Goal: Task Accomplishment & Management: Use online tool/utility

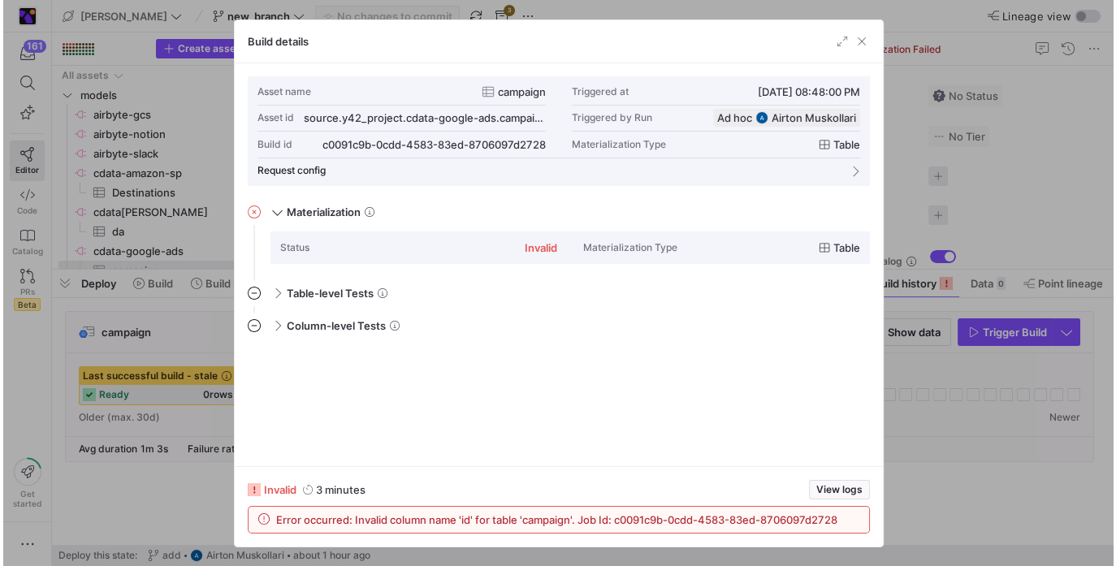
scroll to position [146, 0]
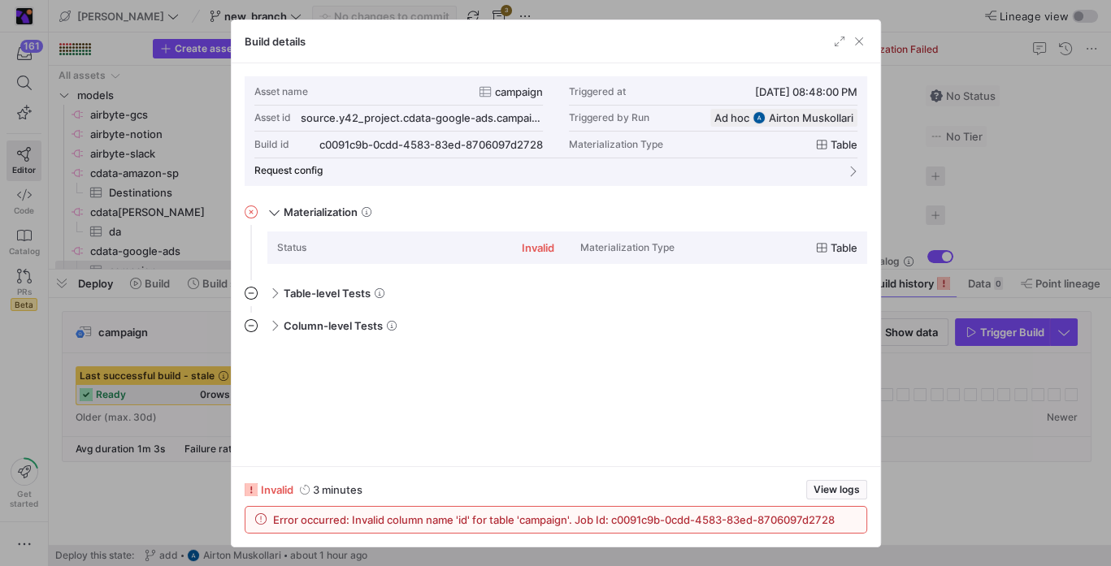
click at [917, 374] on div at bounding box center [555, 283] width 1111 height 566
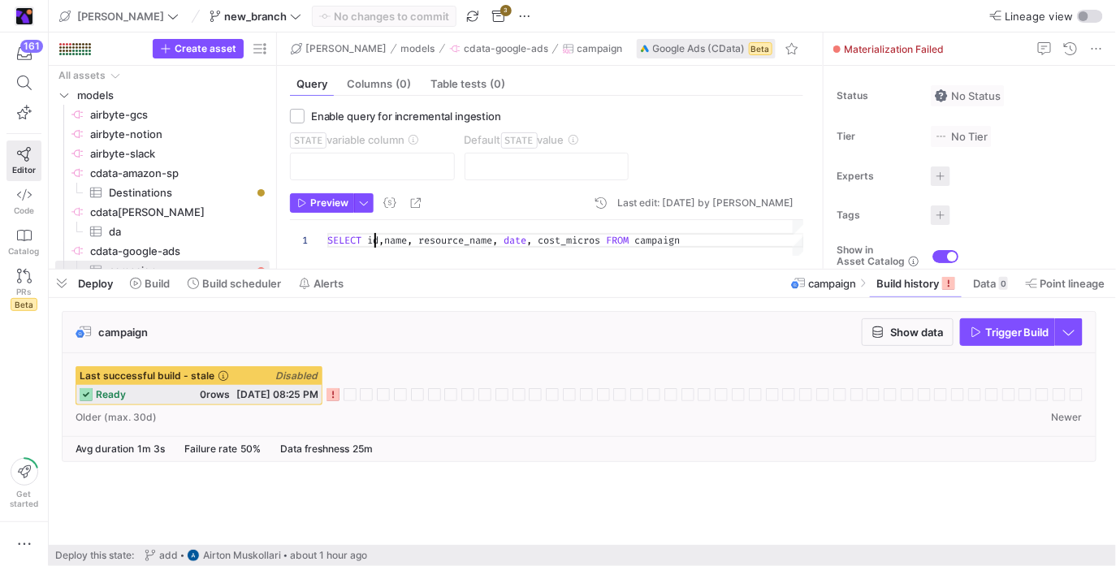
click at [373, 241] on div "SELECT id , name , resource_name , date , cost_micros FROM campaign" at bounding box center [565, 238] width 477 height 36
drag, startPoint x: 373, startPoint y: 241, endPoint x: 382, endPoint y: 239, distance: 9.1
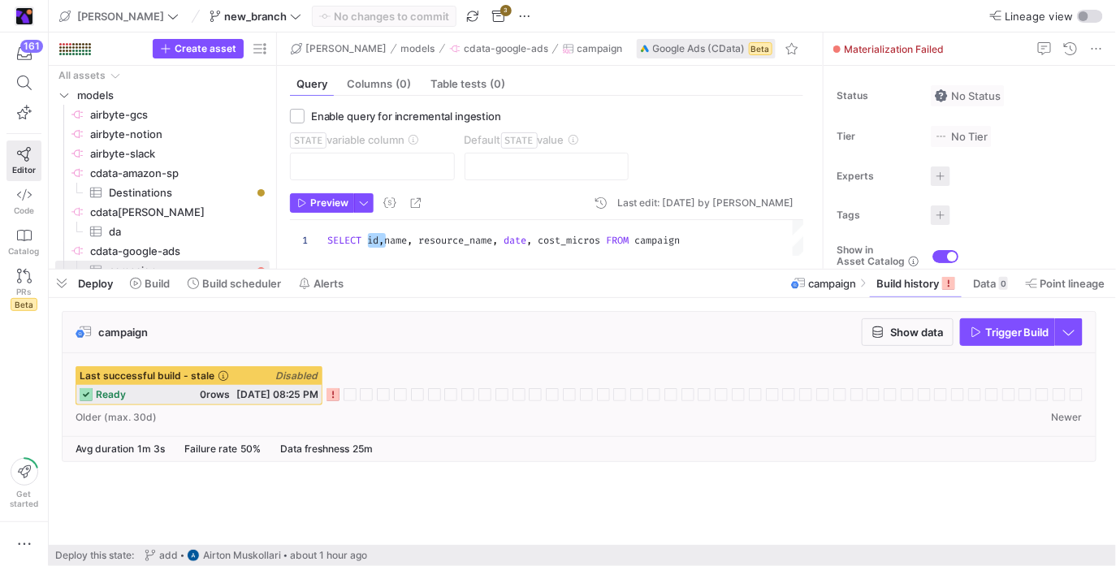
click at [383, 240] on div "SELECT id , name , resource_name , date , cost_micros FROM campaign" at bounding box center [565, 238] width 477 height 36
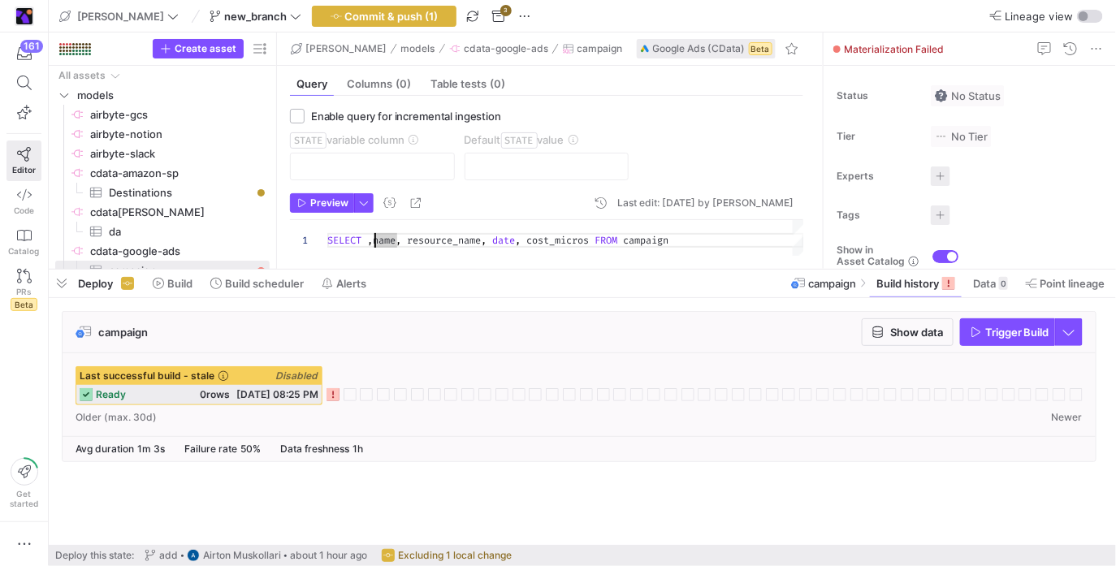
type textarea "SELECT name, resource_name, date, cost_micros FROM campaign"
click at [318, 205] on span "Preview" at bounding box center [329, 202] width 38 height 11
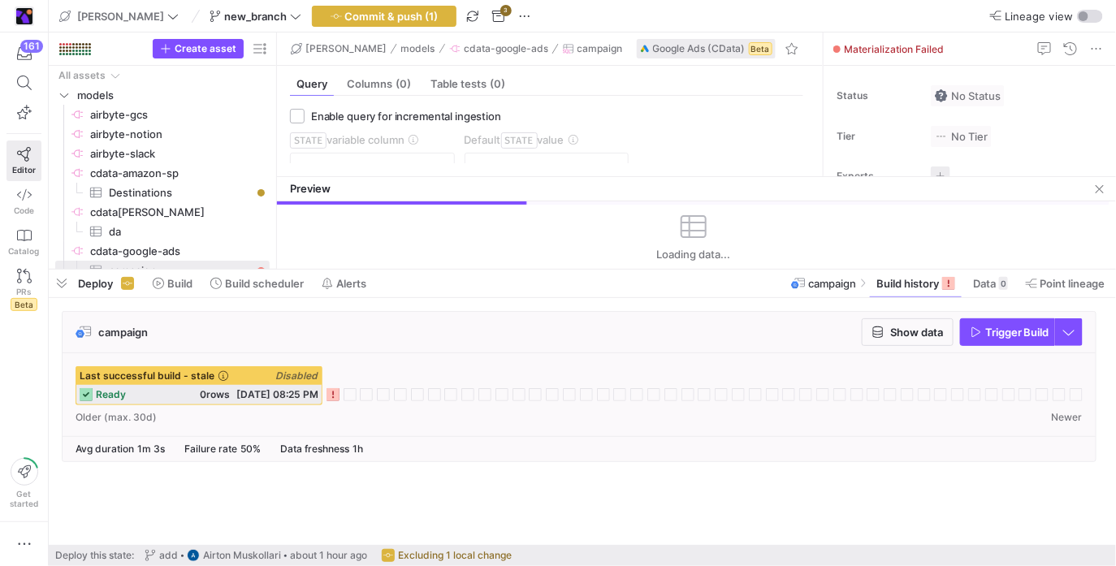
drag, startPoint x: 581, startPoint y: 33, endPoint x: 564, endPoint y: 225, distance: 193.3
click at [564, 225] on as-split "adrian bq models cdata-google-ads campaign Google Ads (CData) Beta Query Column…" at bounding box center [696, 151] width 839 height 236
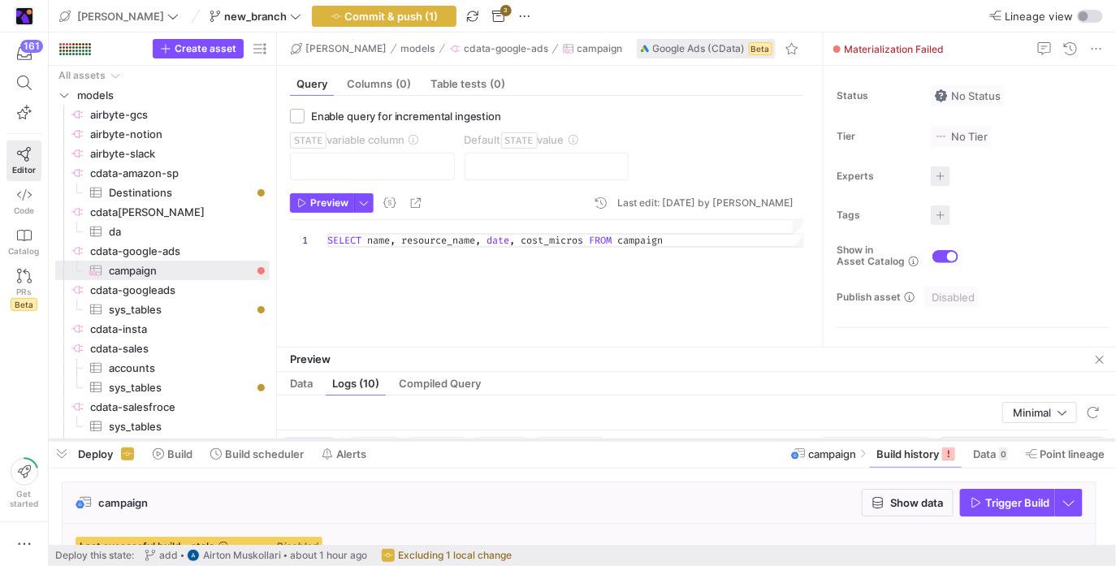
drag, startPoint x: 579, startPoint y: 271, endPoint x: 568, endPoint y: 441, distance: 171.0
click at [568, 441] on div at bounding box center [583, 440] width 1068 height 7
drag, startPoint x: 575, startPoint y: 348, endPoint x: 564, endPoint y: 340, distance: 13.5
click at [566, 341] on div at bounding box center [696, 341] width 839 height 1
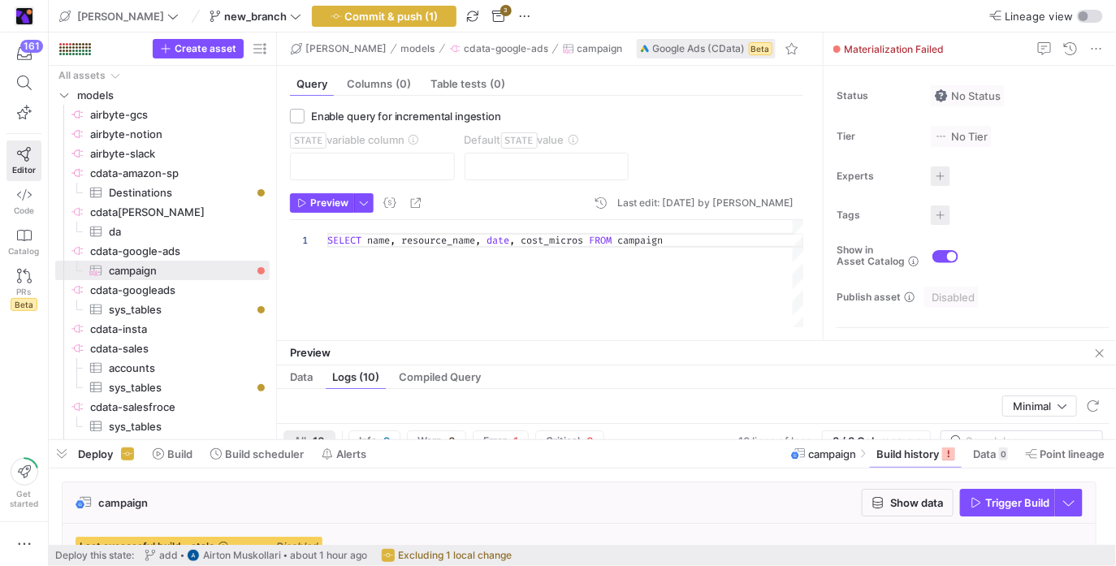
click at [580, 280] on div "SELECT name , resource_name , date , cost_micros FROM campaign" at bounding box center [565, 273] width 477 height 107
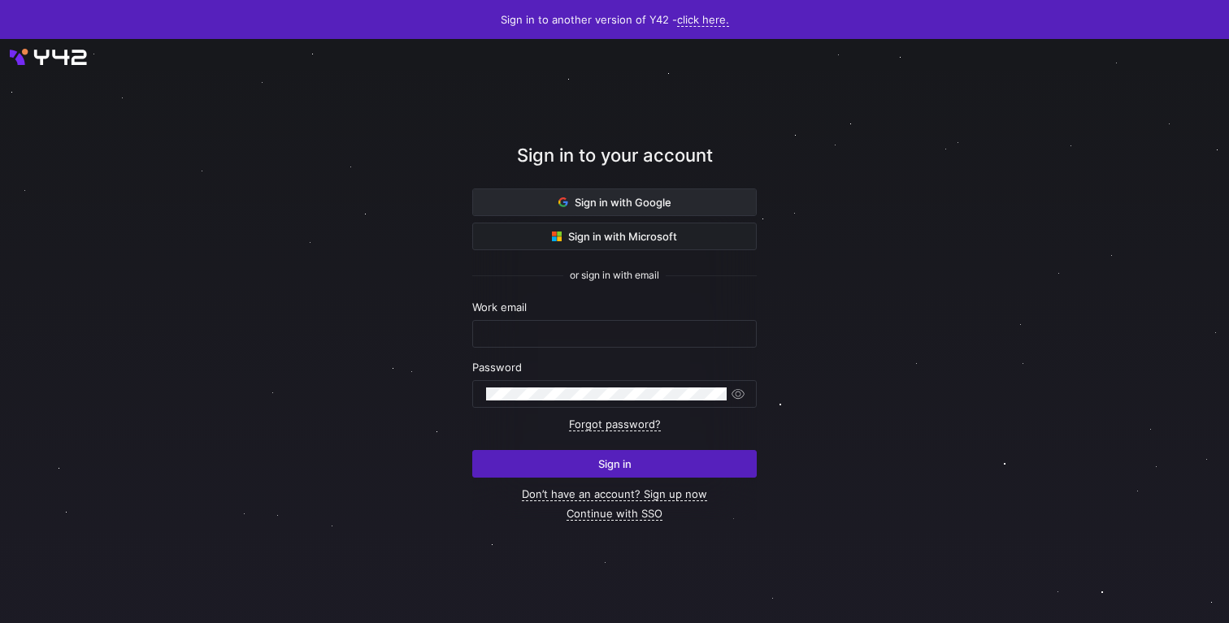
click at [623, 208] on button "Sign in with Google" at bounding box center [614, 203] width 284 height 28
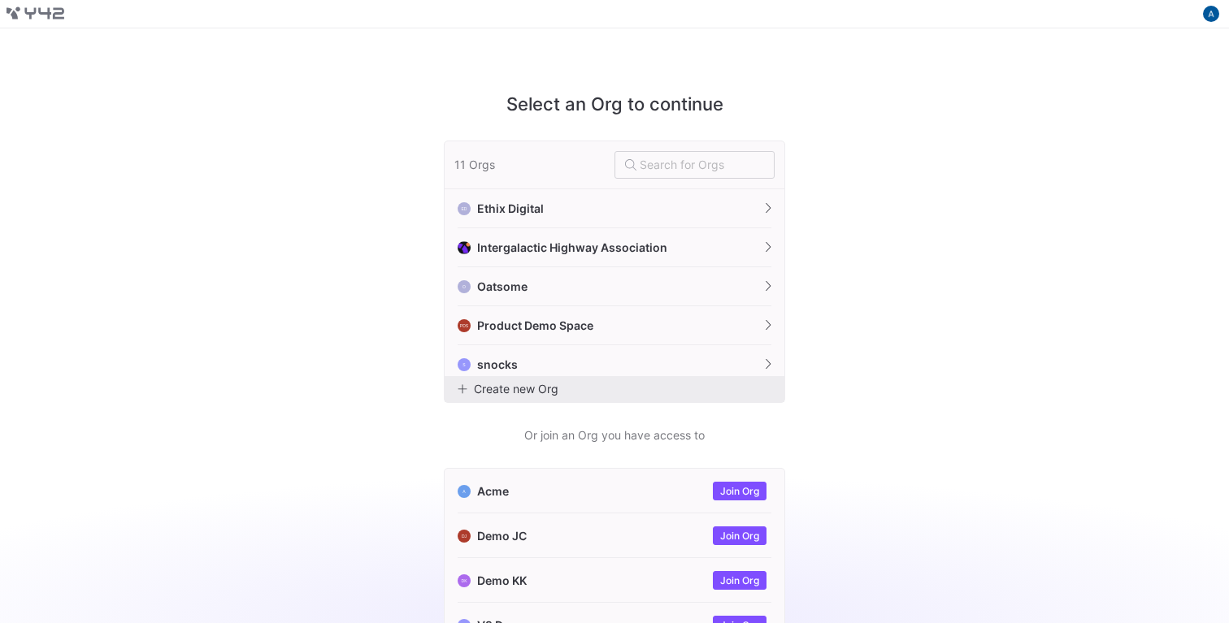
scroll to position [242, 0]
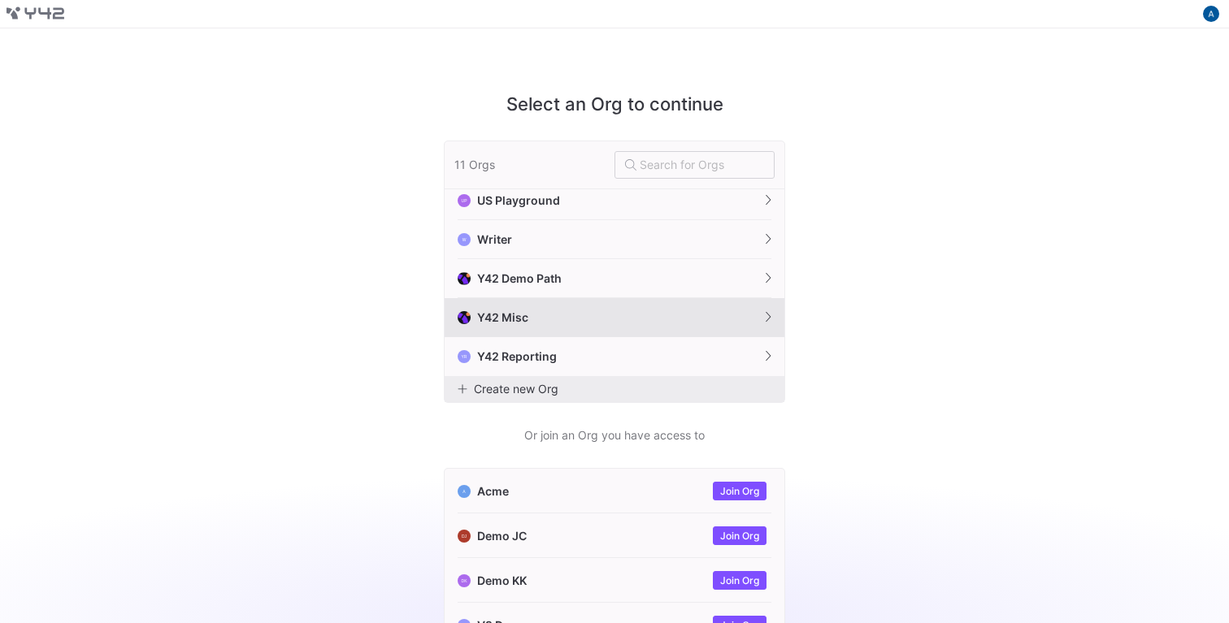
click at [698, 332] on button "Y42 Misc" at bounding box center [614, 317] width 340 height 39
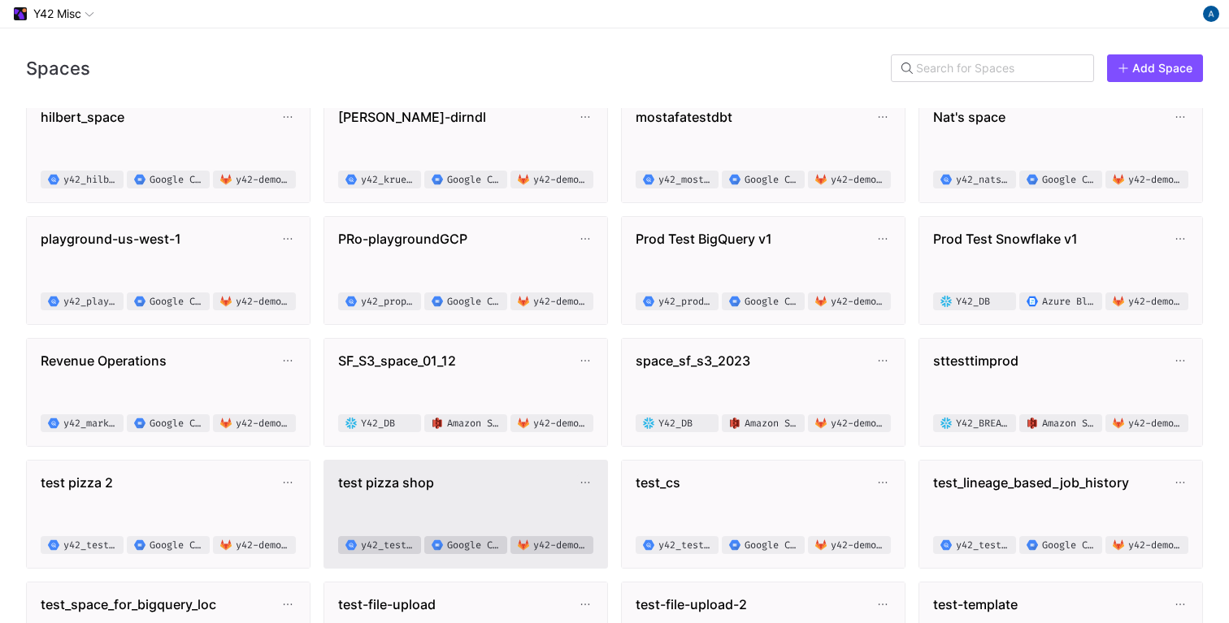
scroll to position [380, 0]
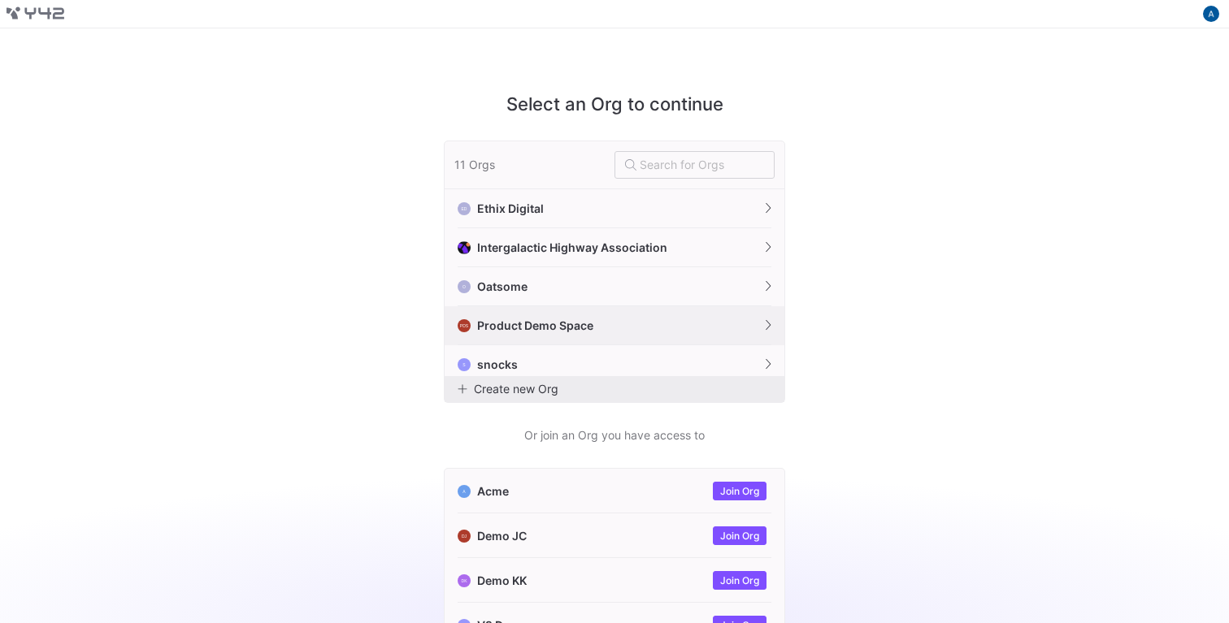
scroll to position [242, 0]
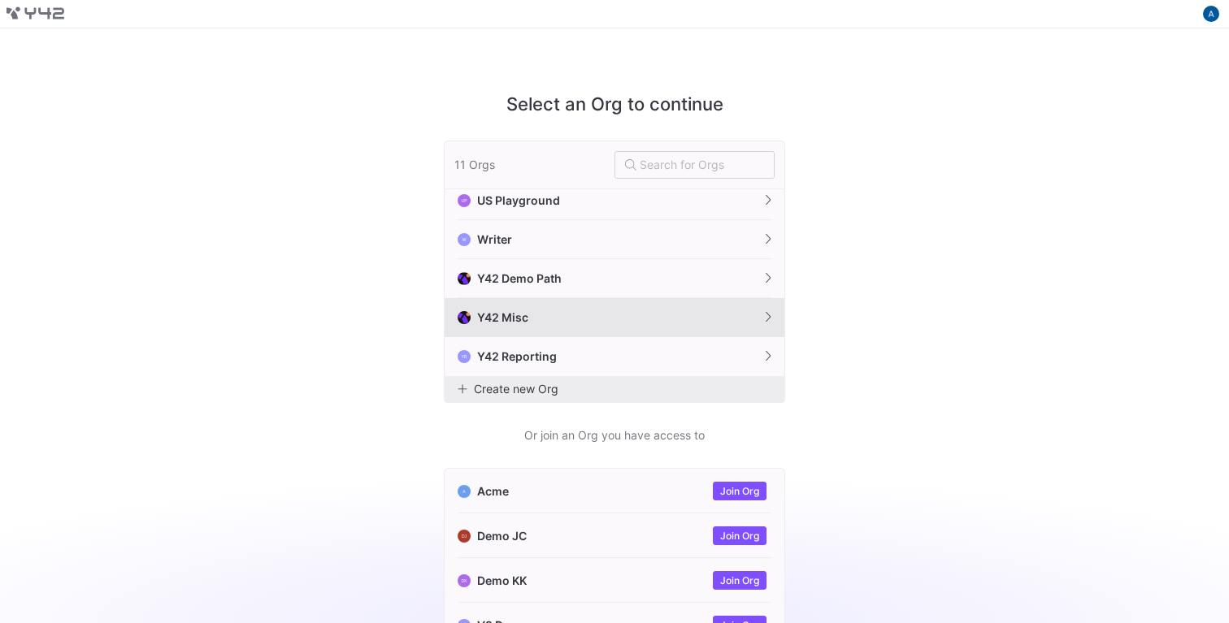
click at [609, 316] on button "Y42 Misc" at bounding box center [614, 317] width 340 height 39
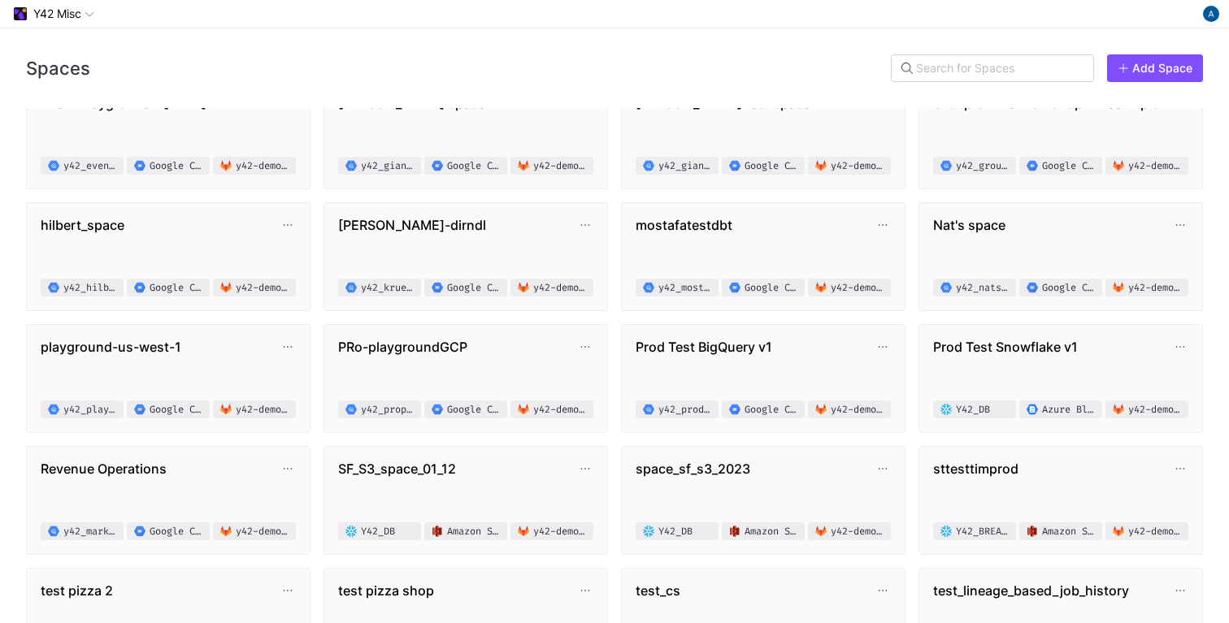
scroll to position [278, 0]
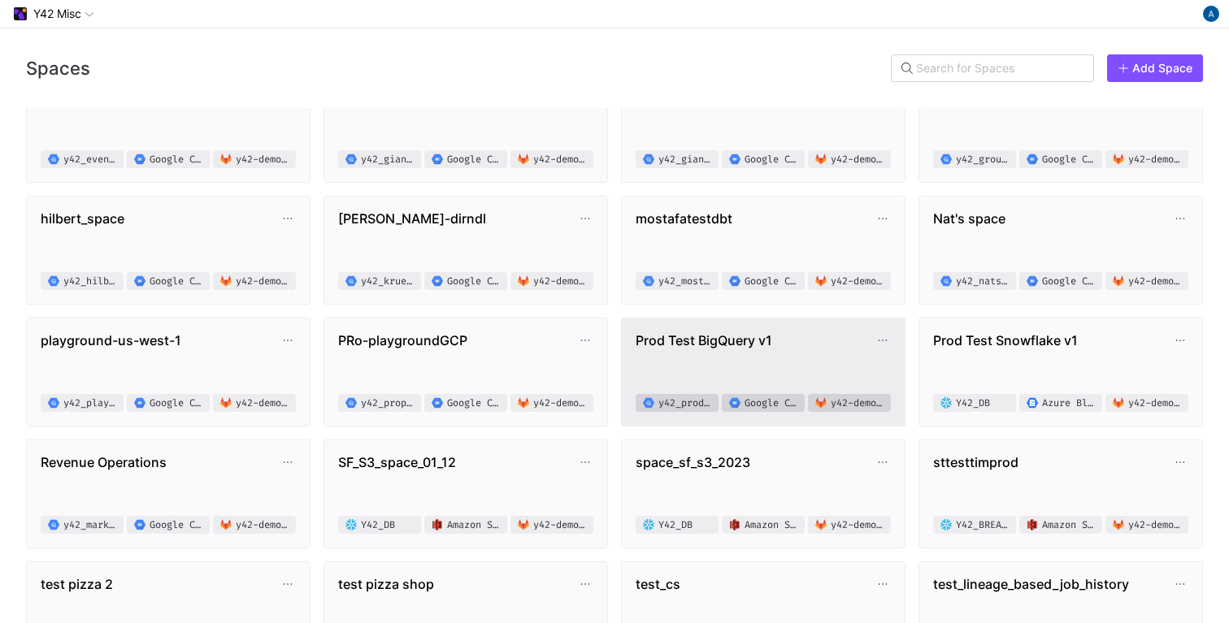
click at [687, 347] on span "Prod Test BigQuery v1" at bounding box center [754, 340] width 239 height 16
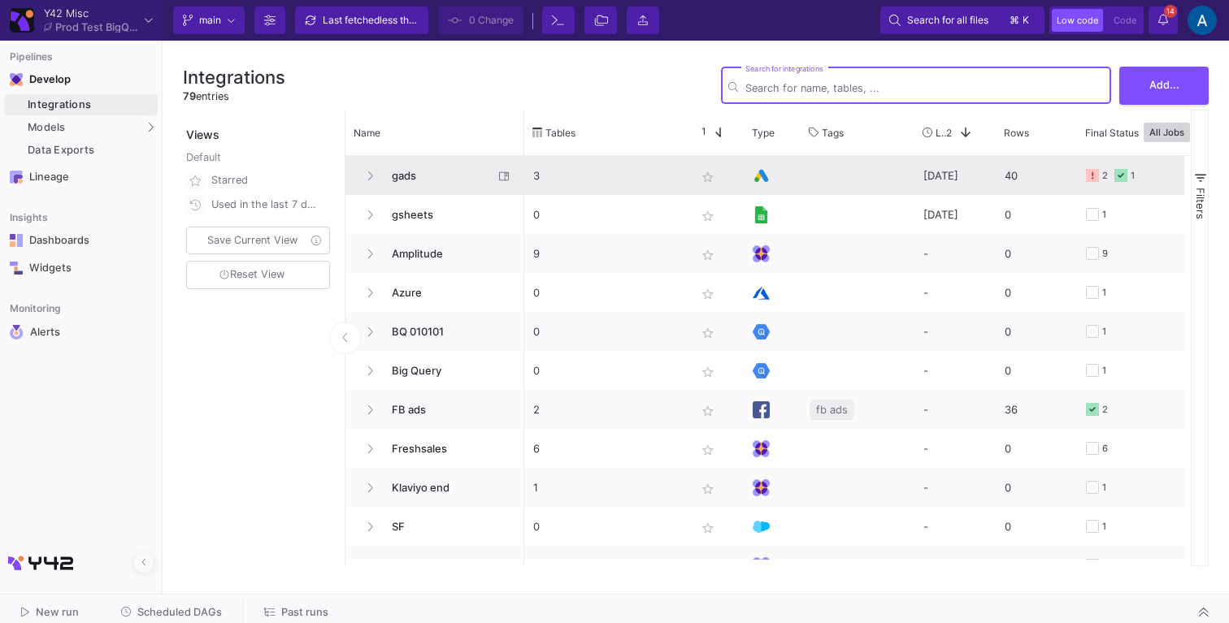
click at [405, 171] on span "gads" at bounding box center [437, 176] width 111 height 38
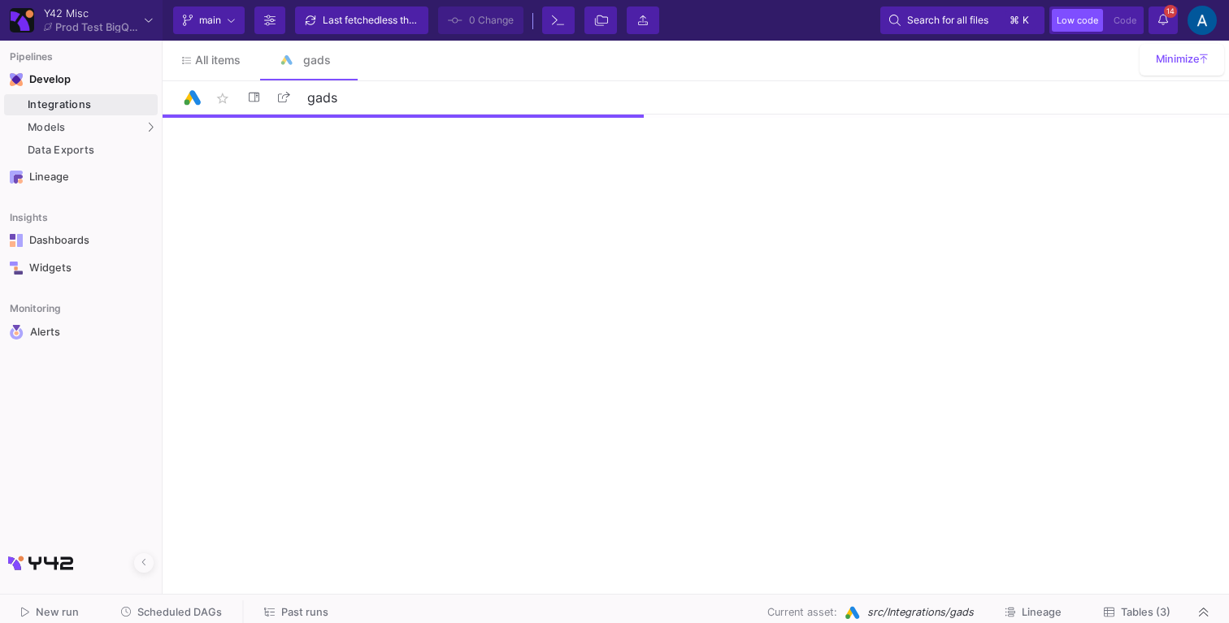
click at [1118, 597] on div "New run Scheduled DAGs Past runs Current asset: src/Integrations/gads Lineage T…" at bounding box center [614, 613] width 1229 height 37
click at [1113, 606] on span "Tables (3)" at bounding box center [1136, 612] width 67 height 12
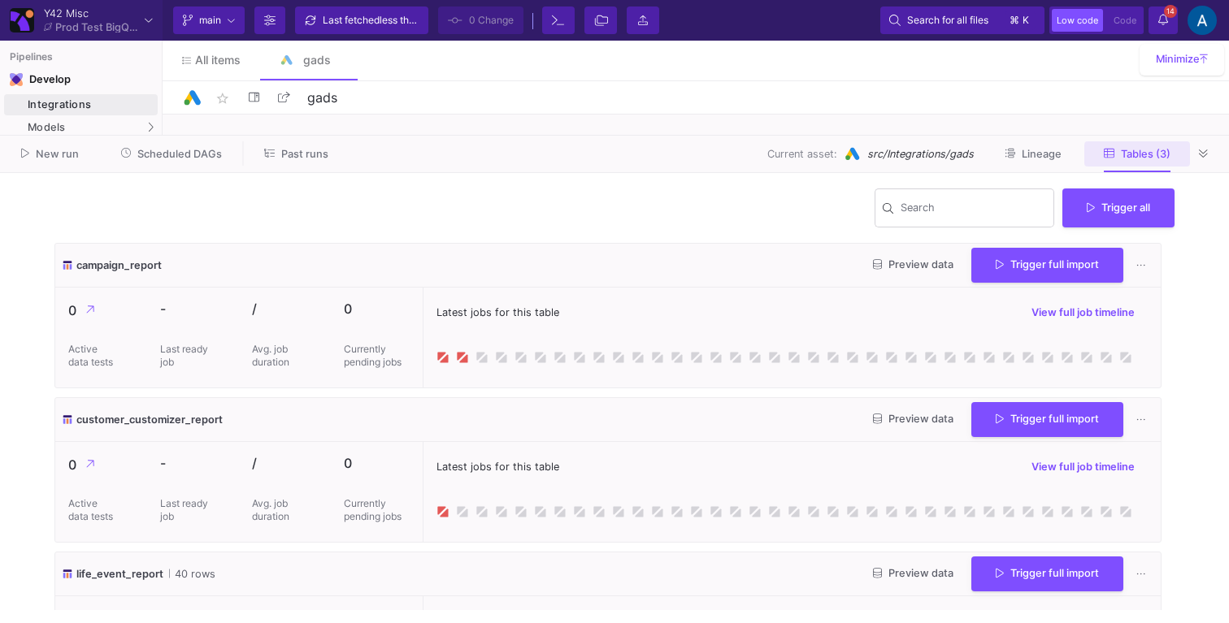
click at [1157, 155] on span "Tables (3)" at bounding box center [1145, 154] width 50 height 12
click at [1193, 153] on button at bounding box center [1203, 153] width 24 height 24
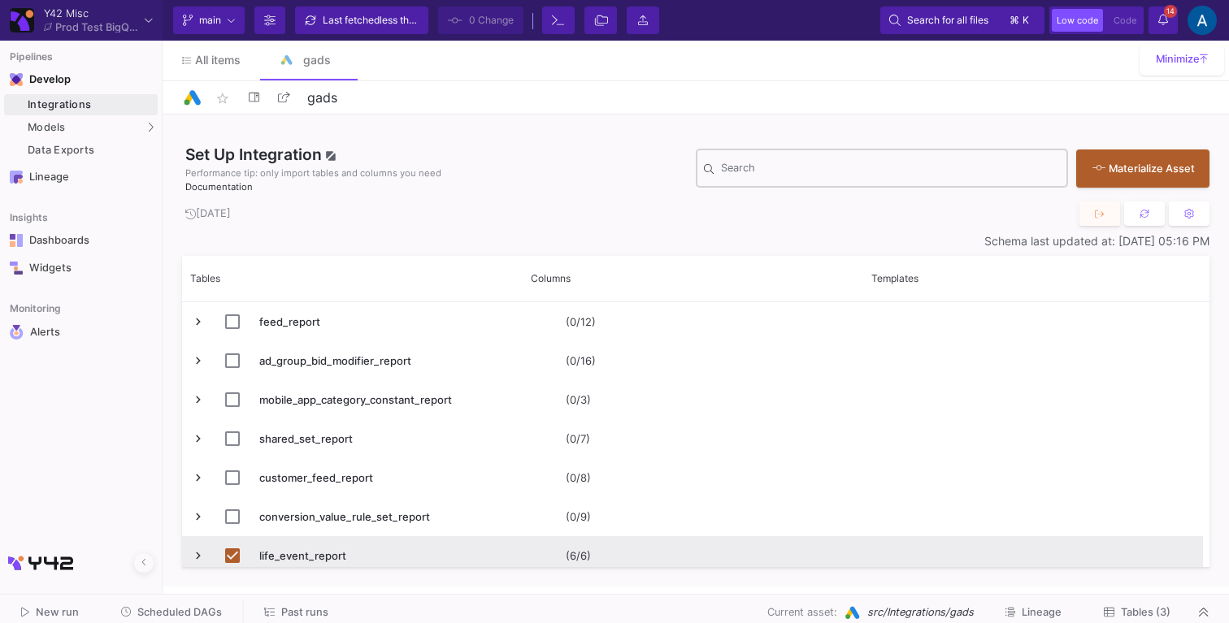
click at [744, 170] on input "Search" at bounding box center [890, 171] width 339 height 13
type input "x"
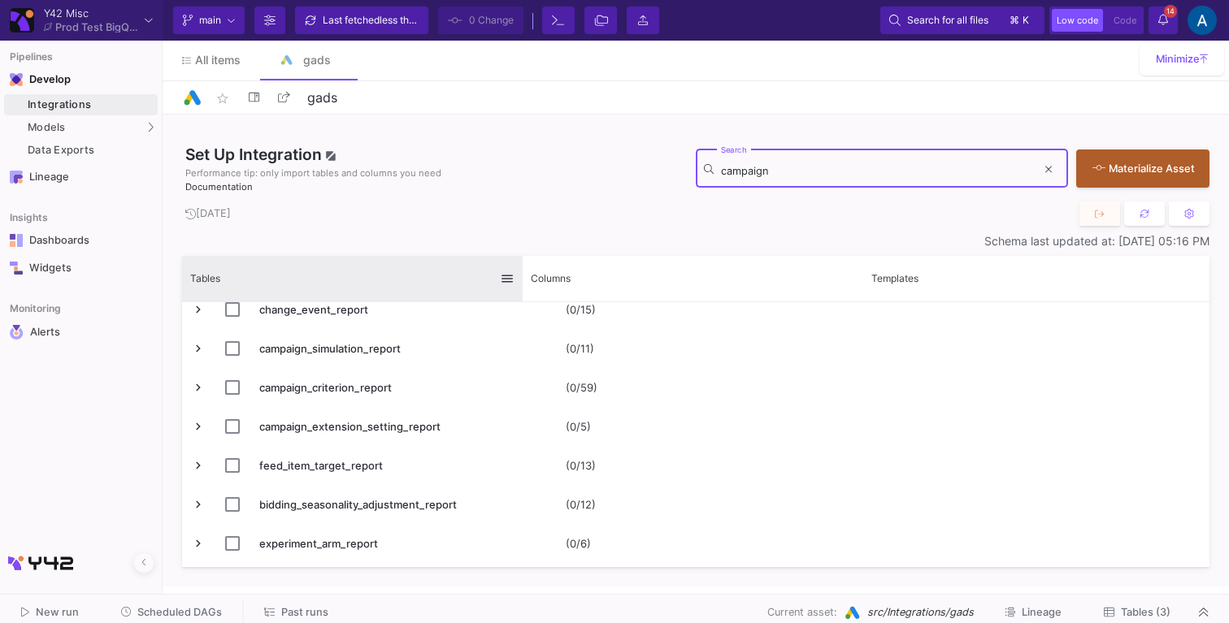
type input "campaign"
click at [417, 286] on div "Tables" at bounding box center [345, 278] width 310 height 37
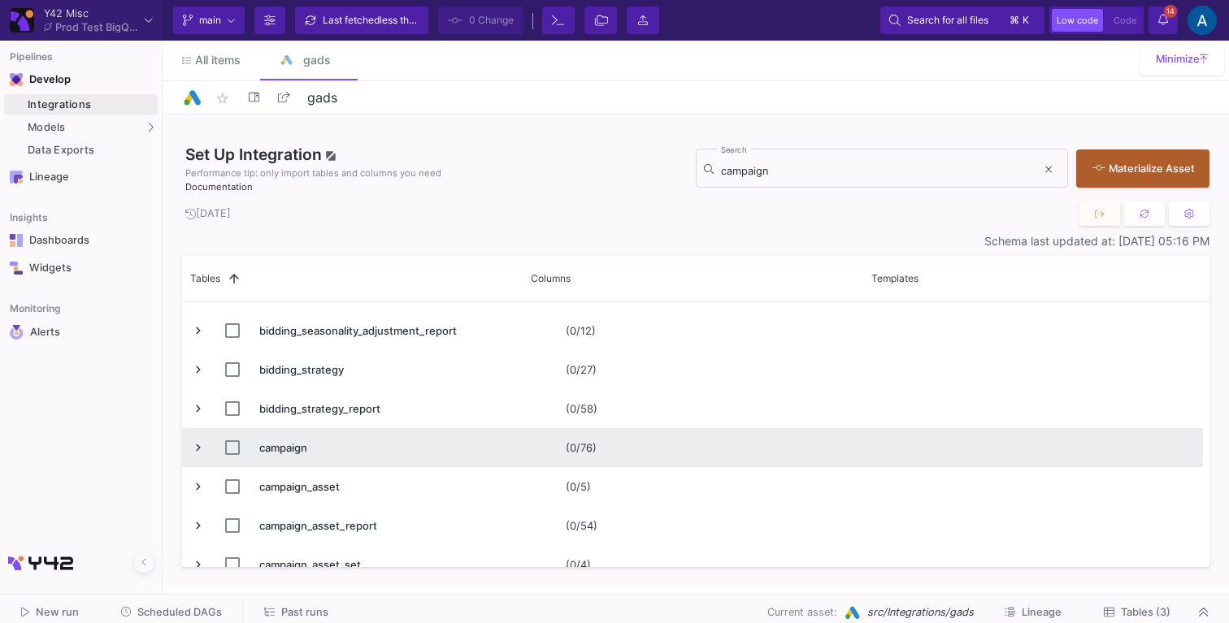
click at [196, 451] on span "Press SPACE to select this row." at bounding box center [198, 447] width 15 height 15
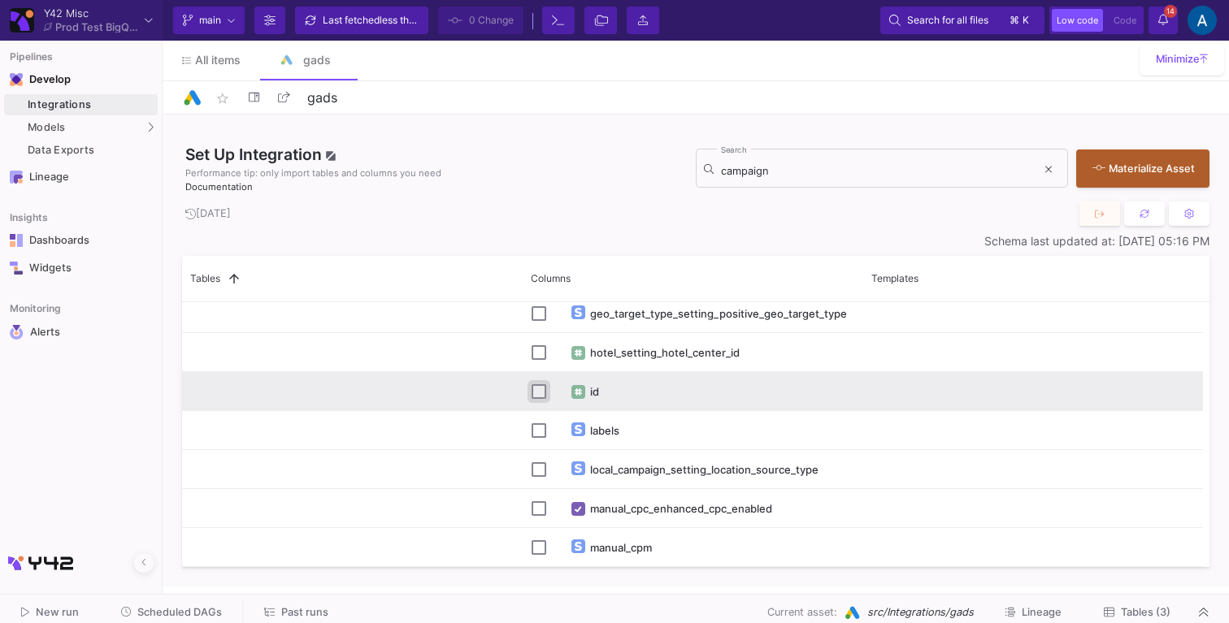
click at [532, 392] on input "Press Space to toggle row selection (unchecked)" at bounding box center [538, 391] width 15 height 15
checkbox input "true"
checkbox input "false"
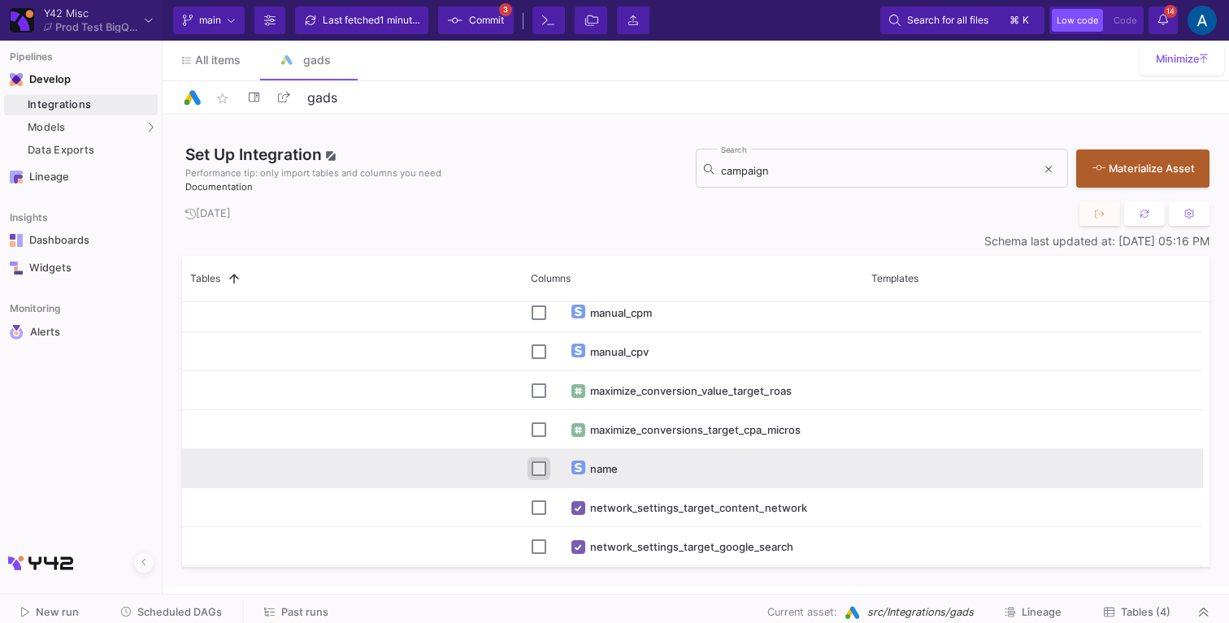
click at [544, 475] on input "Press Space to toggle row selection (unchecked)" at bounding box center [538, 469] width 15 height 15
checkbox input "true"
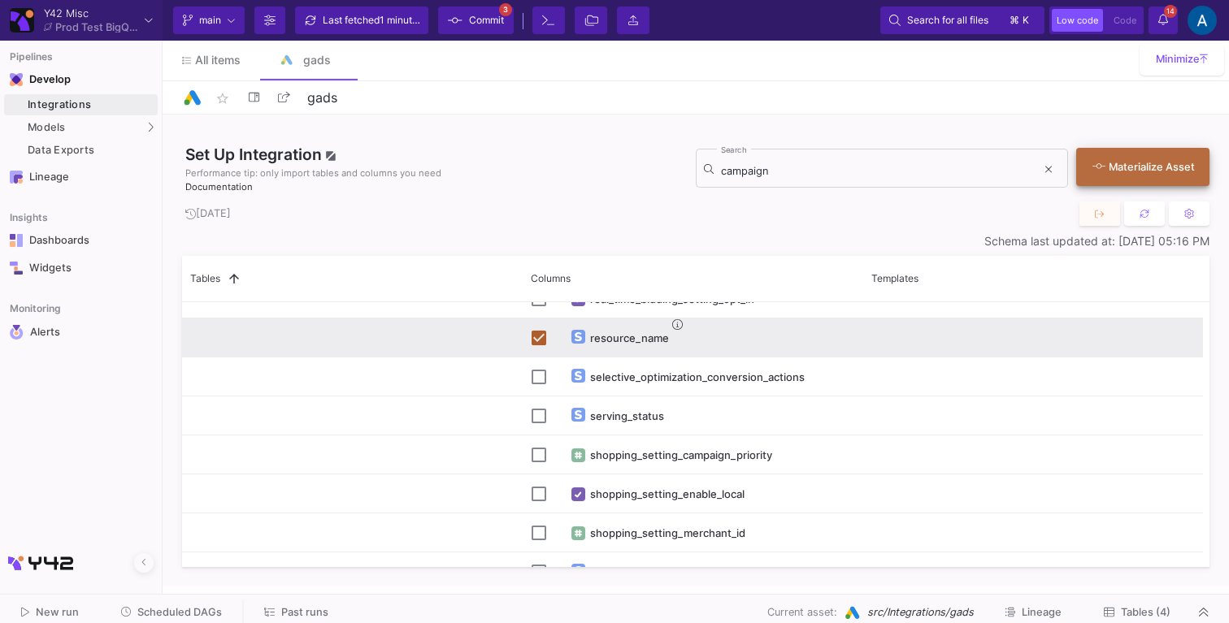
click at [1115, 176] on button "Materialize Asset" at bounding box center [1142, 167] width 133 height 38
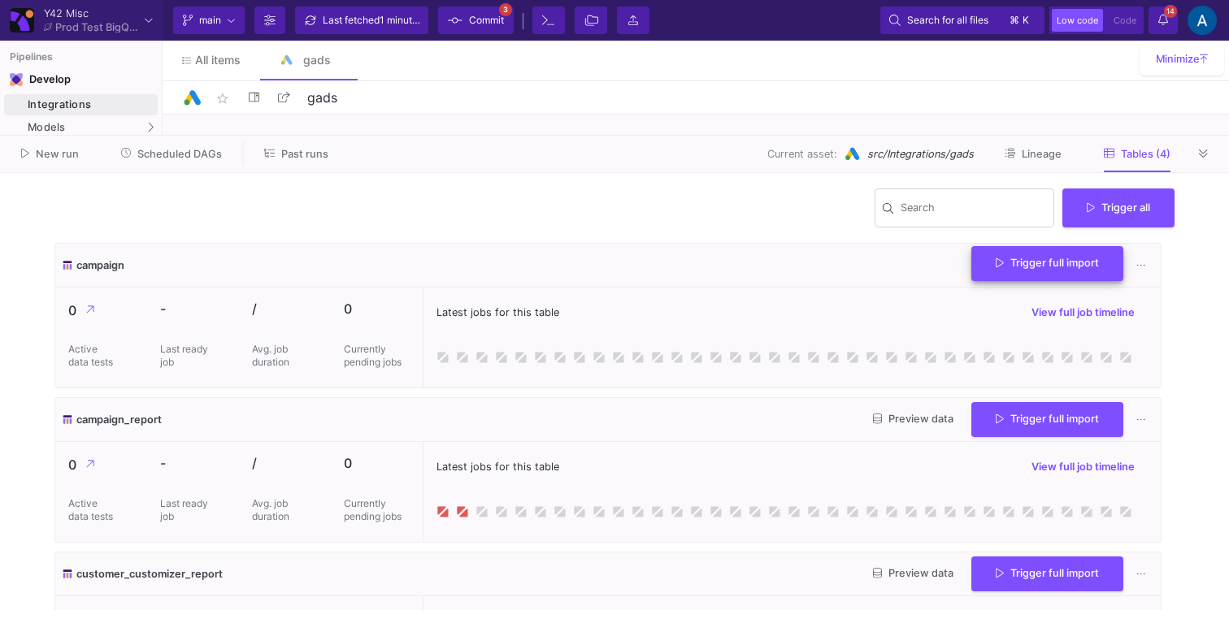
click at [1023, 275] on button "Trigger full import" at bounding box center [1047, 263] width 152 height 35
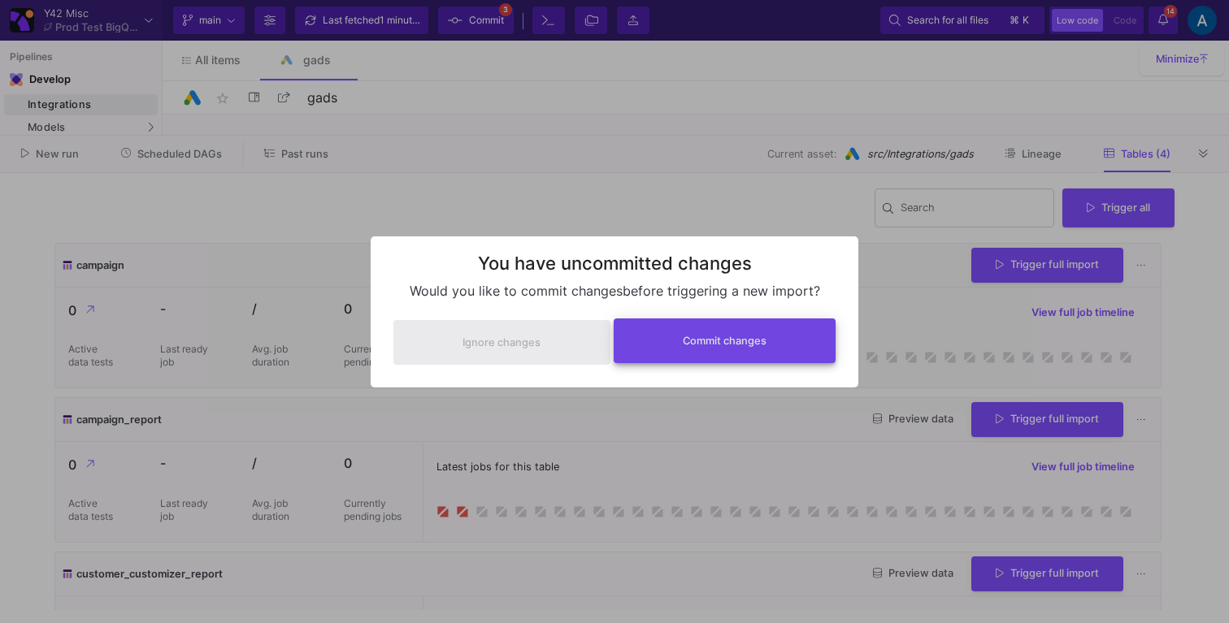
click at [716, 353] on button "Commit changes" at bounding box center [724, 341] width 223 height 45
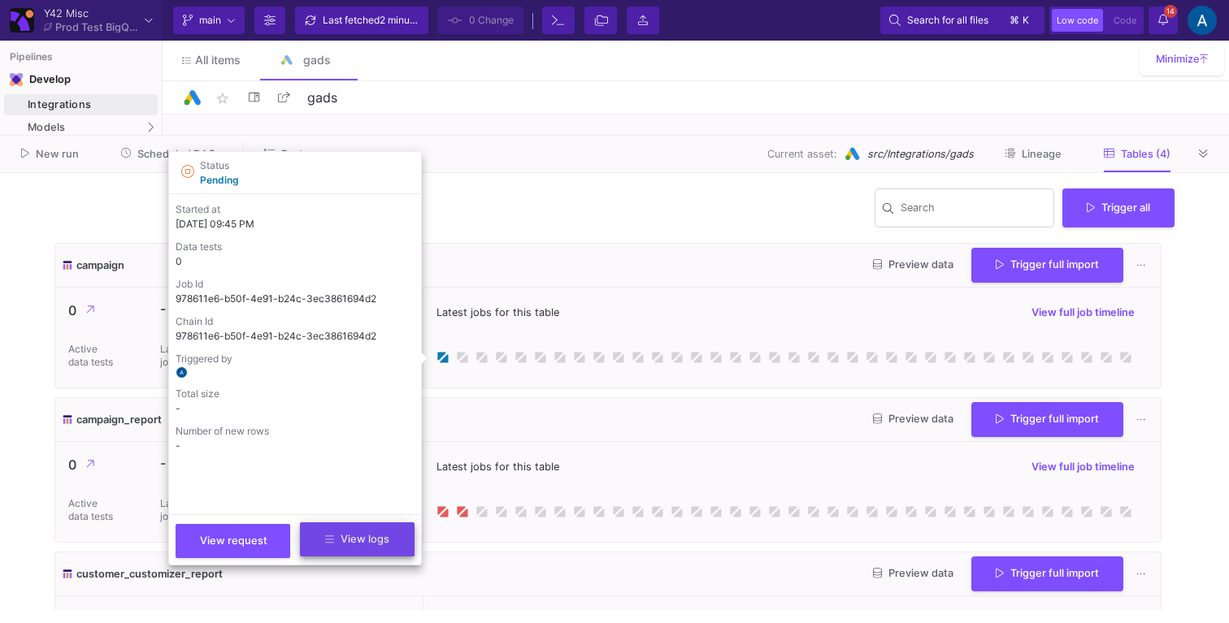
click at [363, 534] on span "View logs" at bounding box center [357, 539] width 64 height 12
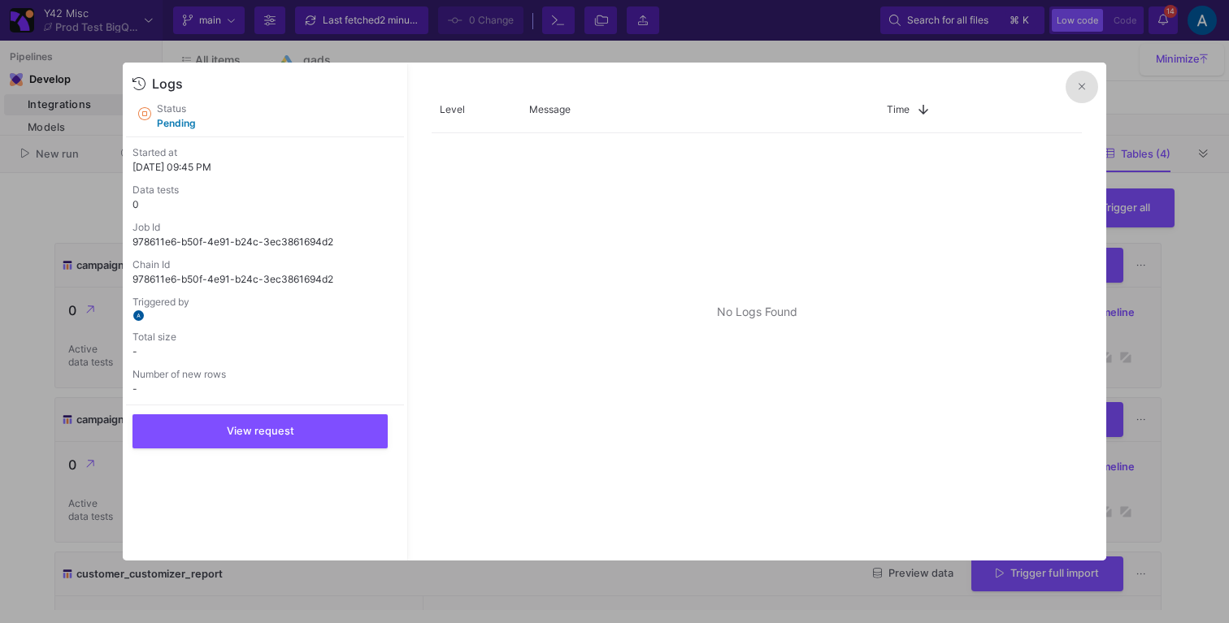
click at [1077, 81] on button at bounding box center [1081, 87] width 33 height 33
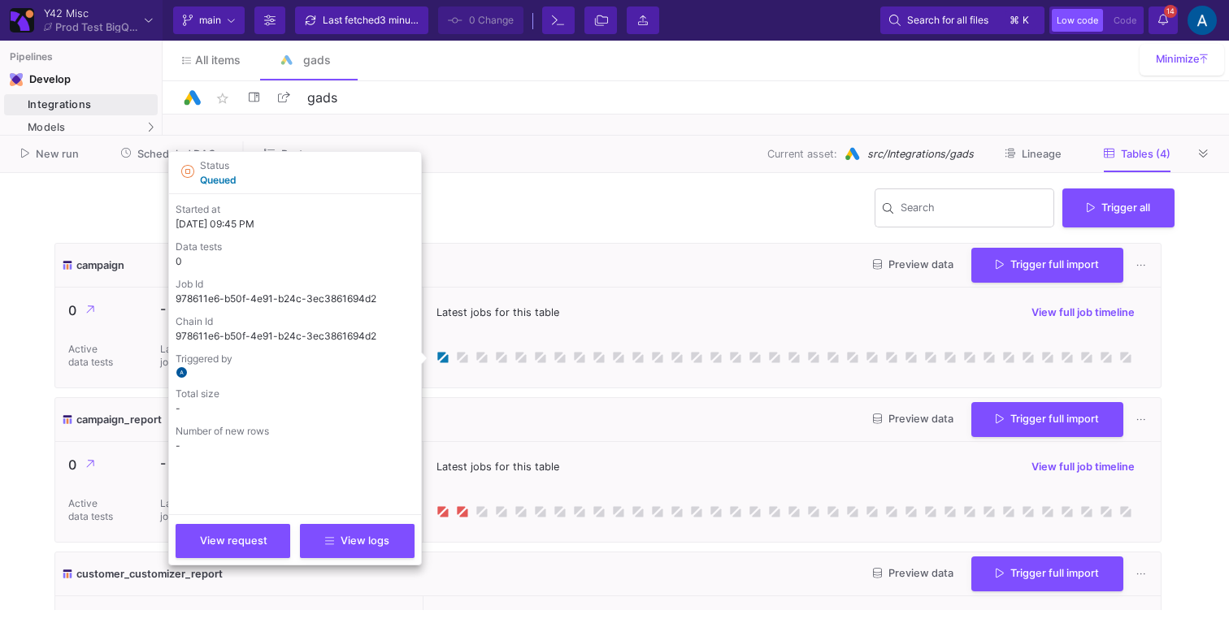
click at [366, 536] on div "0 Currently pending jobs" at bounding box center [377, 492] width 92 height 100
click at [362, 537] on span "View logs" at bounding box center [357, 539] width 64 height 12
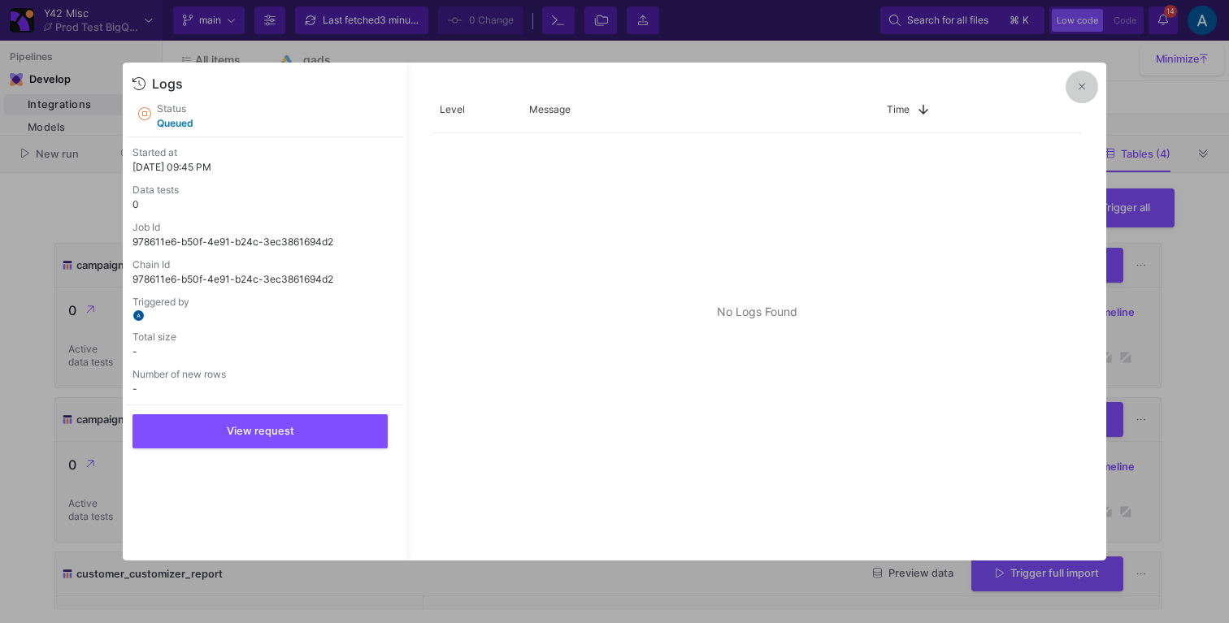
click at [1073, 74] on button at bounding box center [1081, 87] width 33 height 33
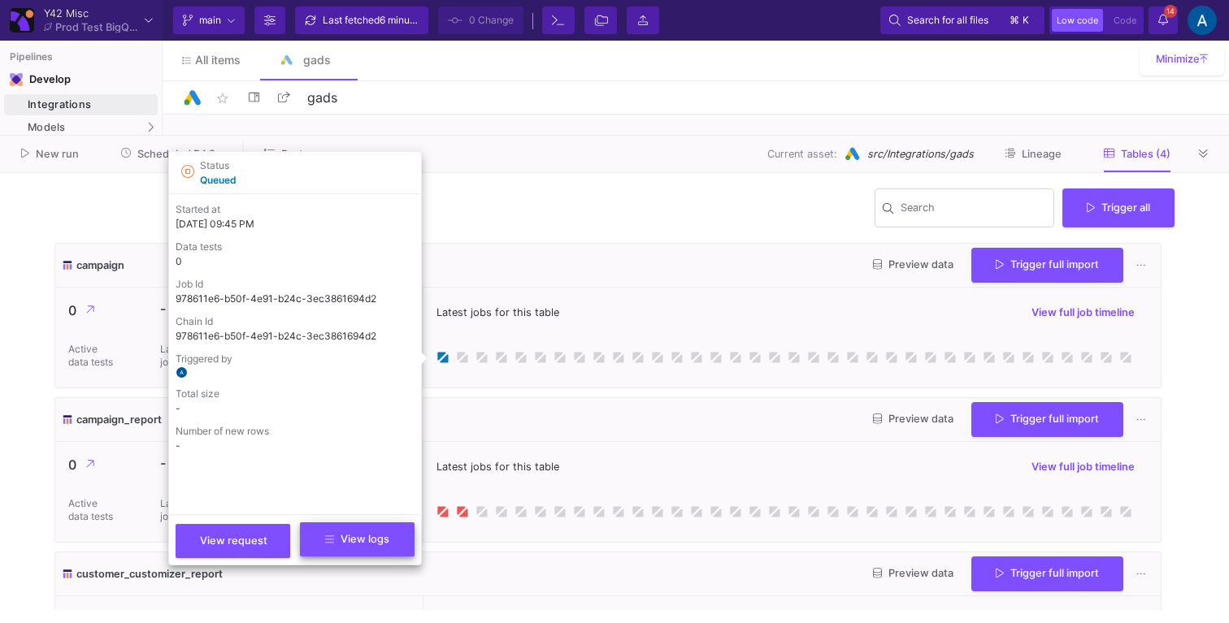
click at [360, 556] on button "View logs" at bounding box center [357, 539] width 115 height 34
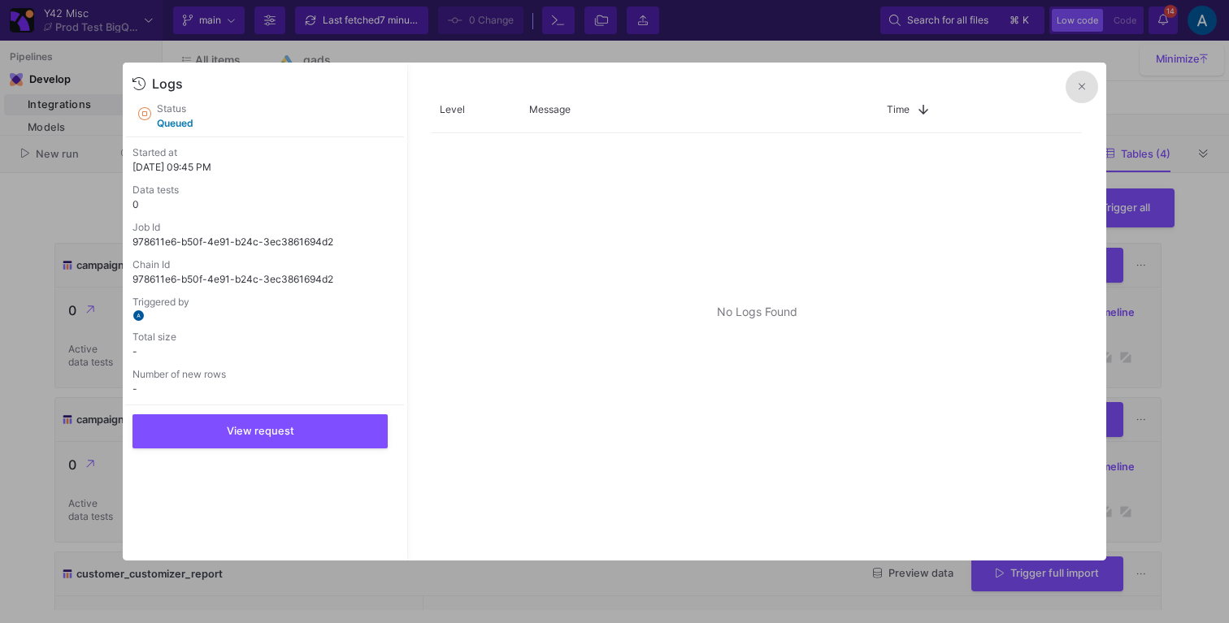
click at [1090, 89] on button at bounding box center [1081, 87] width 33 height 33
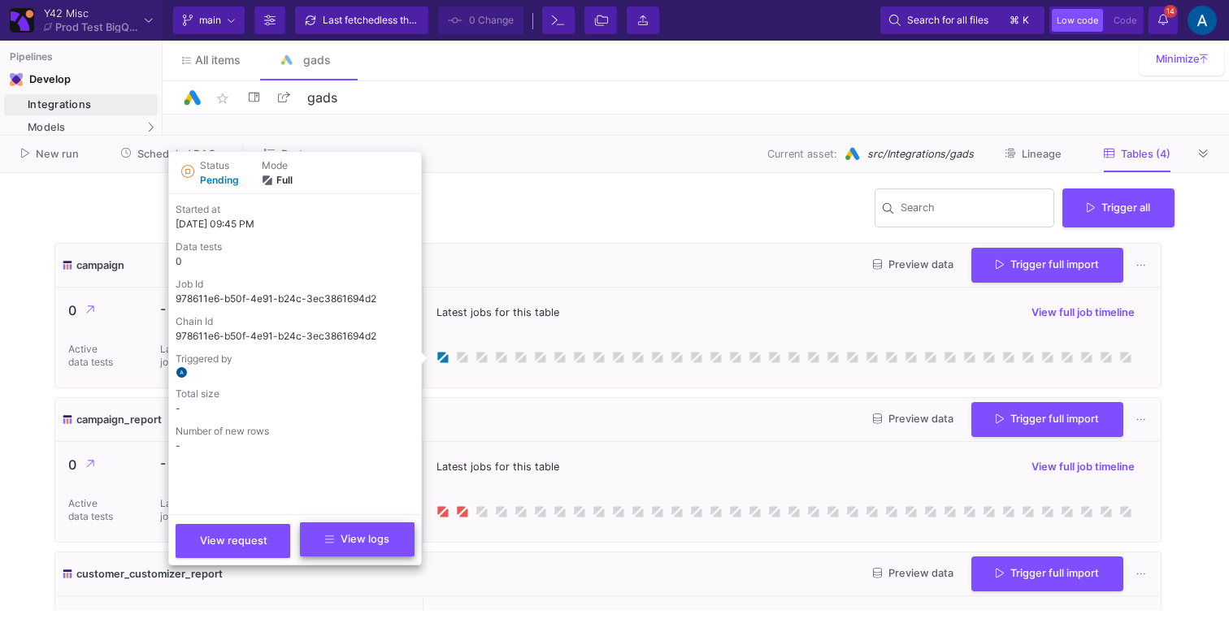
click at [376, 542] on span "View logs" at bounding box center [357, 539] width 64 height 12
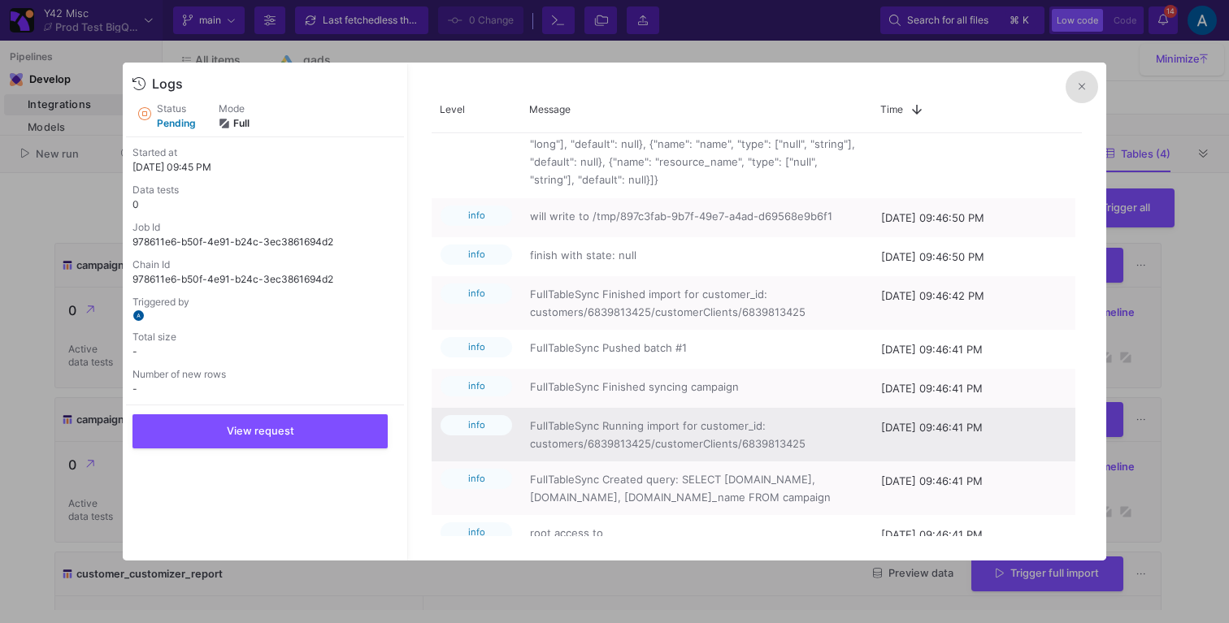
scroll to position [1102, 0]
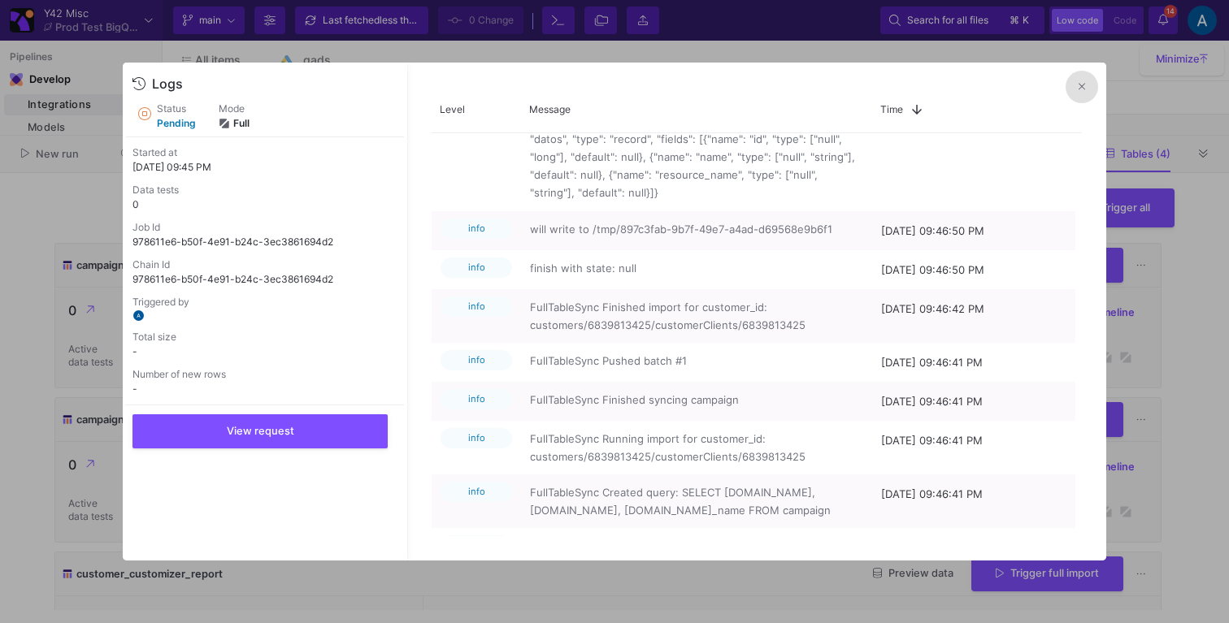
click at [1083, 93] on button at bounding box center [1081, 87] width 33 height 33
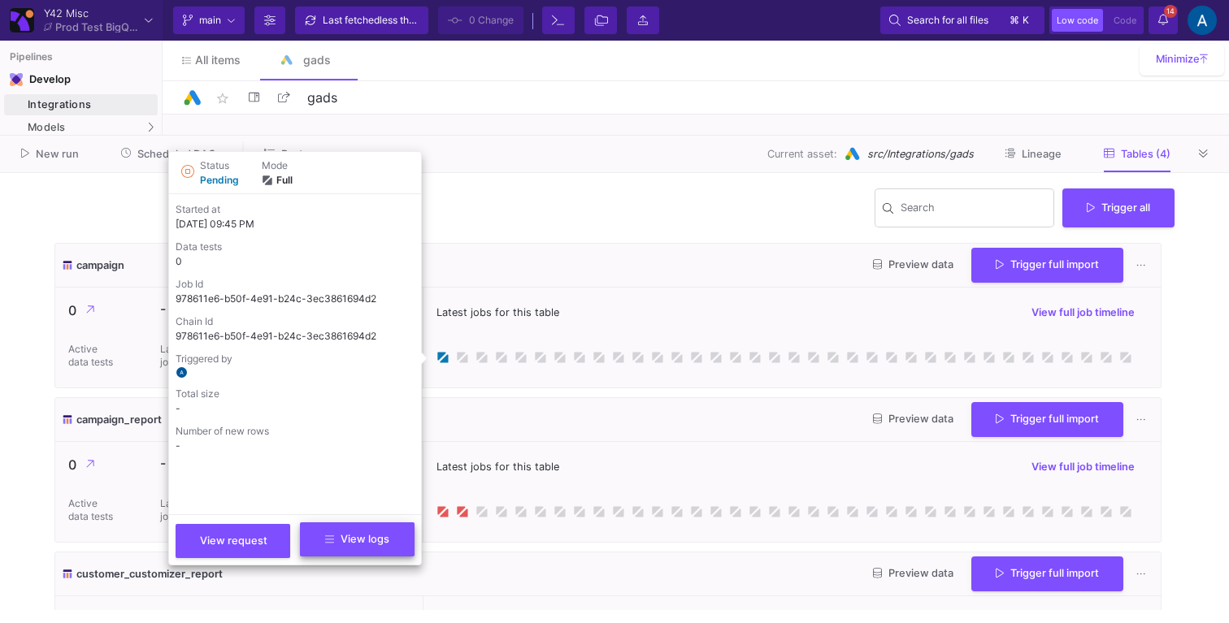
click at [371, 534] on span "View logs" at bounding box center [357, 539] width 64 height 12
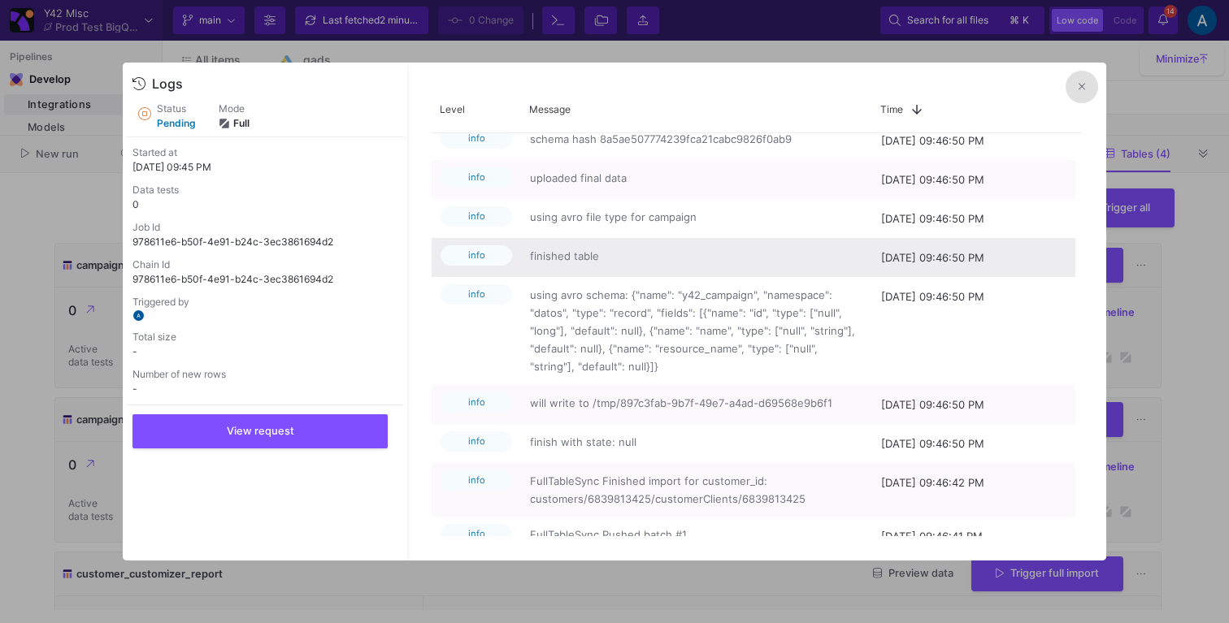
scroll to position [1014, 0]
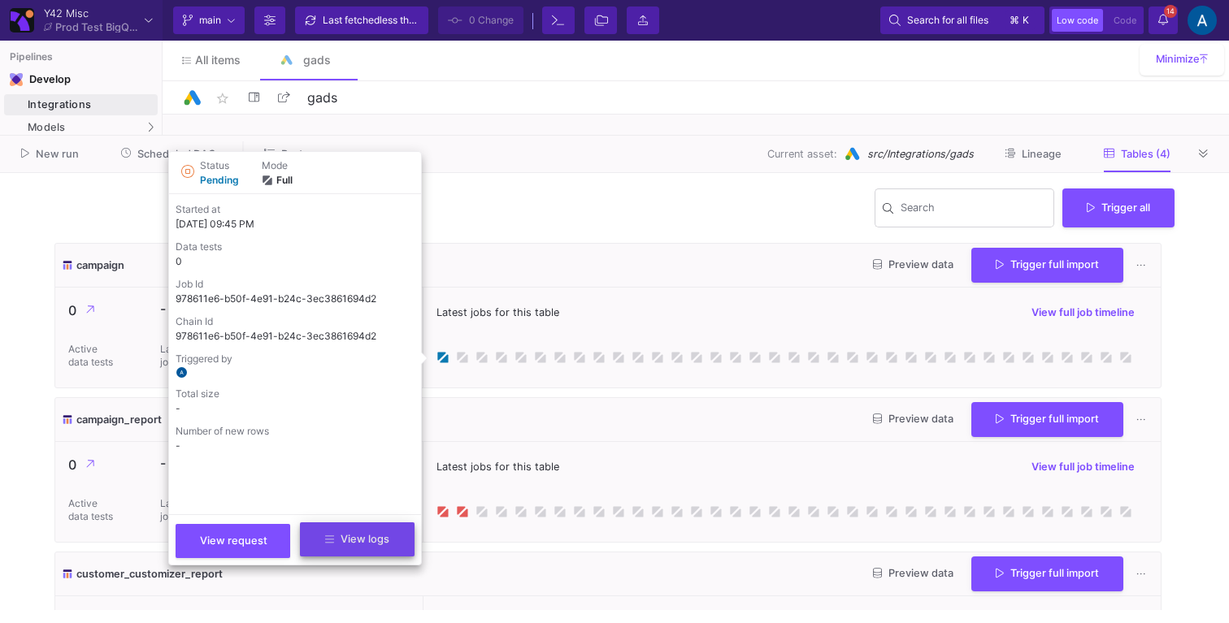
click at [360, 548] on button "View logs" at bounding box center [357, 539] width 115 height 34
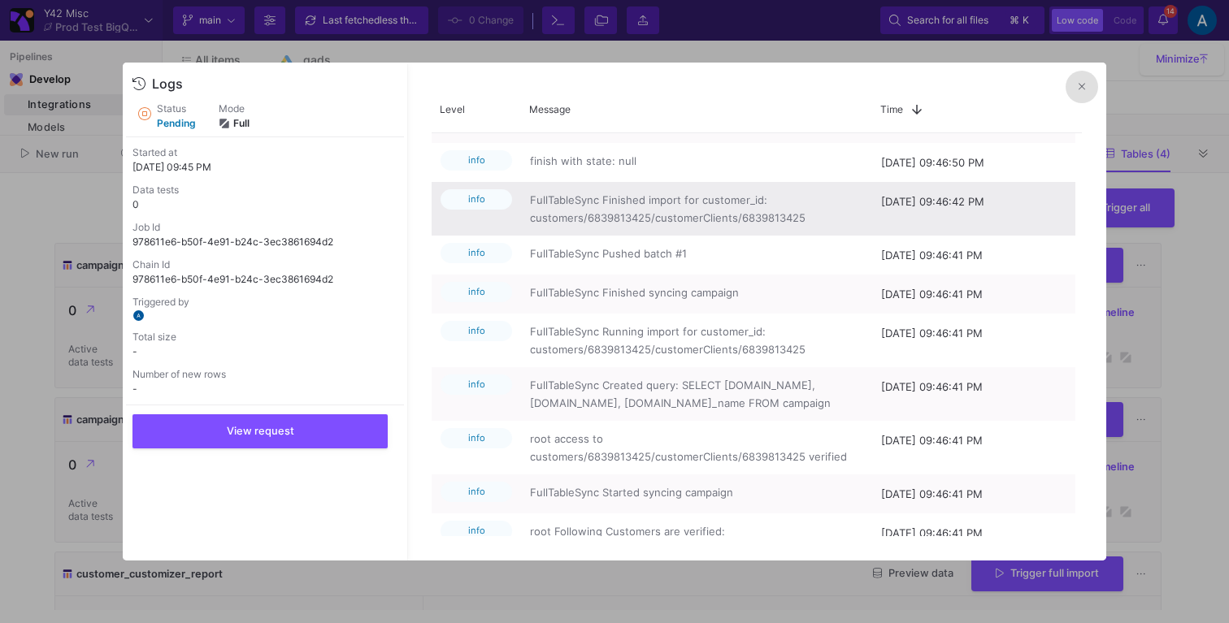
scroll to position [1334, 0]
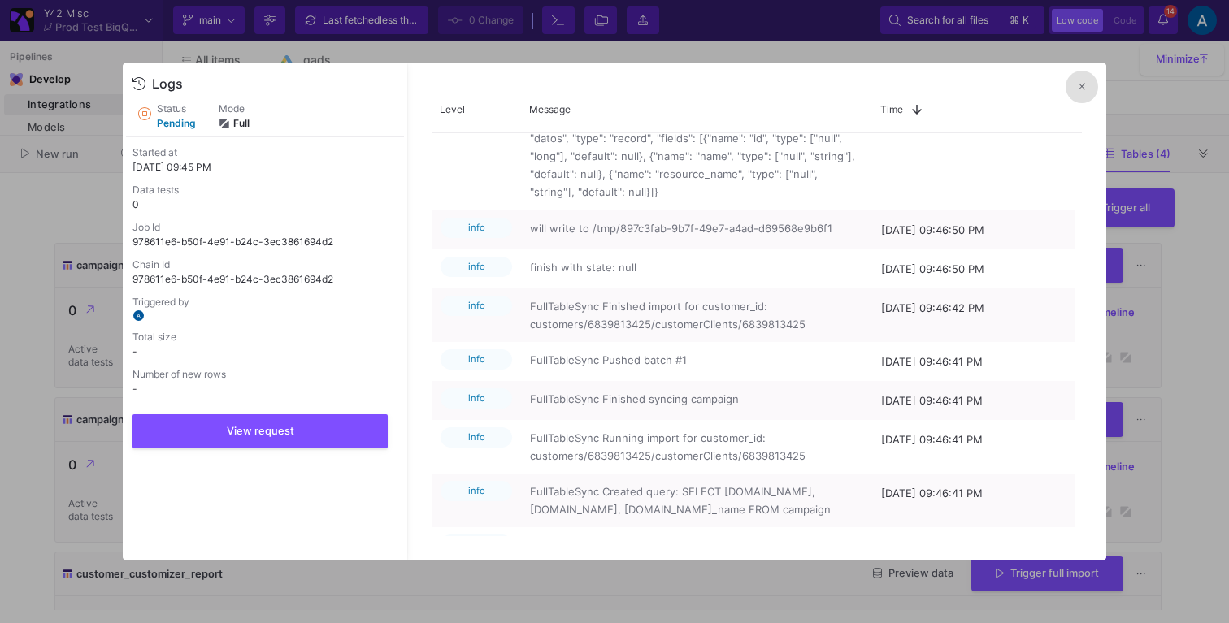
click at [325, 241] on p "978611e6-b50f-4e91-b24c-3ec3861694d2" at bounding box center [264, 242] width 265 height 15
copy p "978611e6-b50f-4e91-b24c-3ec3861694d2"
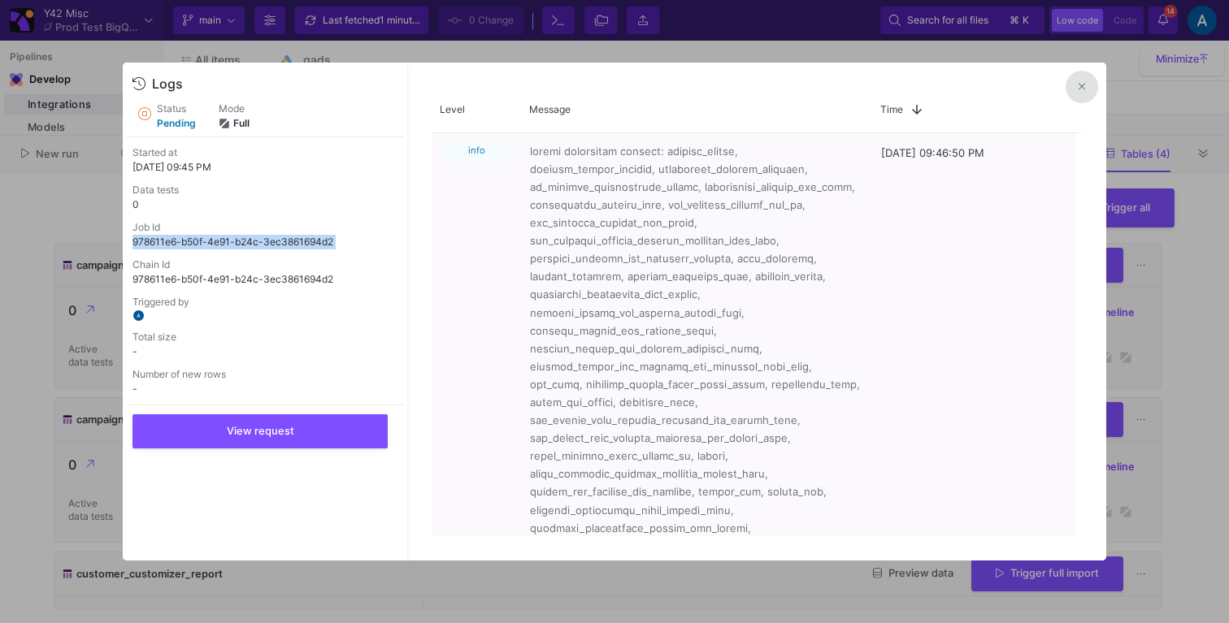
click at [1077, 90] on button at bounding box center [1081, 87] width 33 height 33
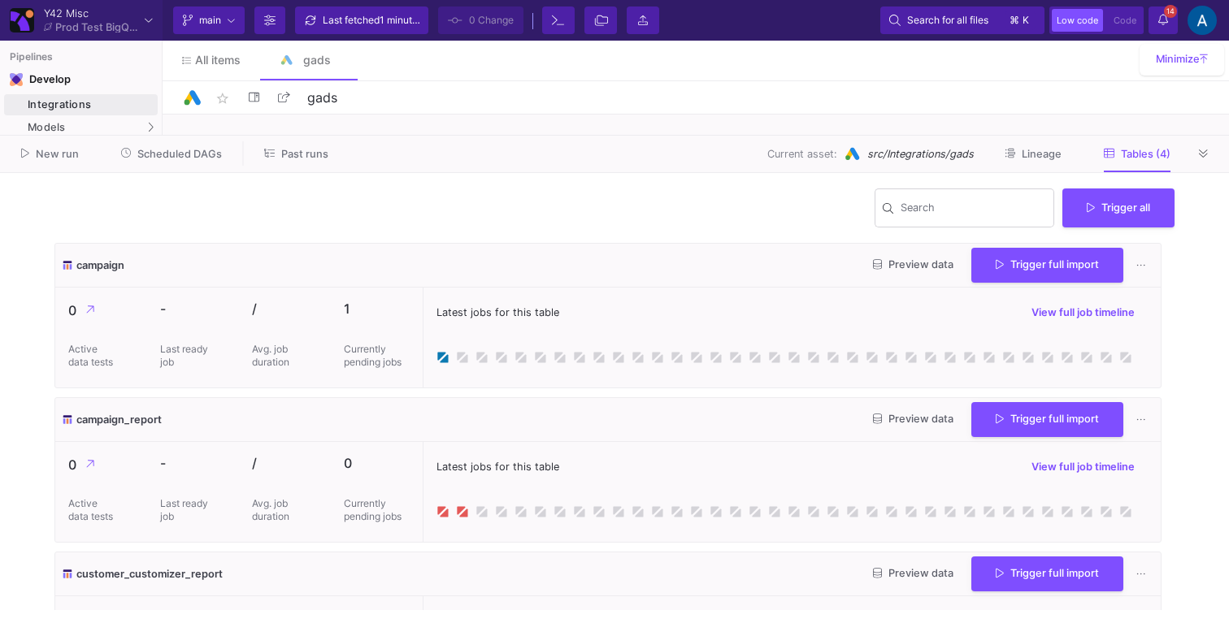
click at [1145, 177] on y42-job-history "Search Trigger all campaign Preview data Trigger full import 0 Active data test…" at bounding box center [614, 398] width 1146 height 450
click at [1199, 153] on icon at bounding box center [1202, 154] width 9 height 11
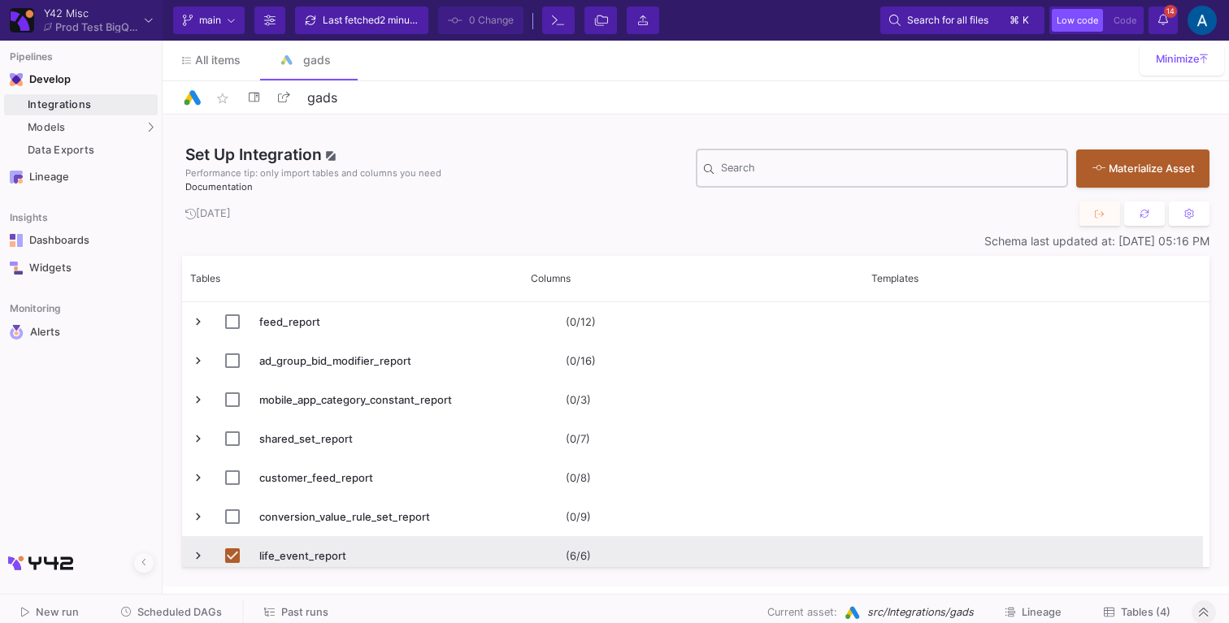
click at [878, 176] on input "Search" at bounding box center [890, 171] width 339 height 13
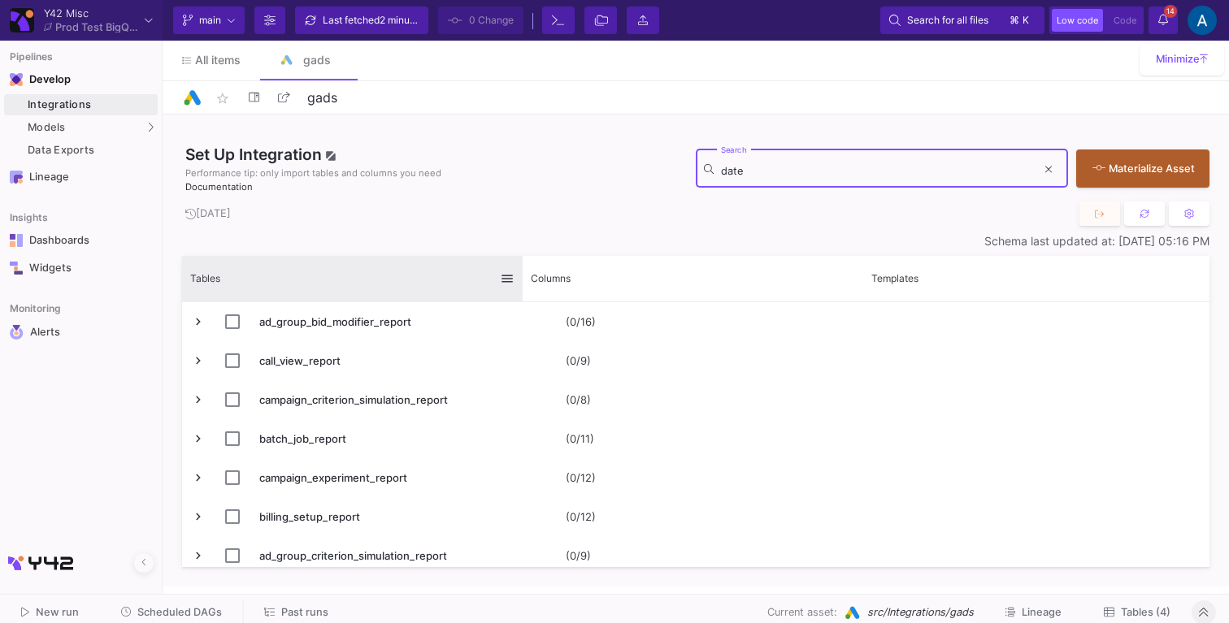
type input "date"
click at [503, 283] on span at bounding box center [507, 278] width 15 height 15
click at [434, 297] on div "Tables" at bounding box center [352, 279] width 324 height 46
click at [446, 284] on div "Tables" at bounding box center [345, 278] width 310 height 37
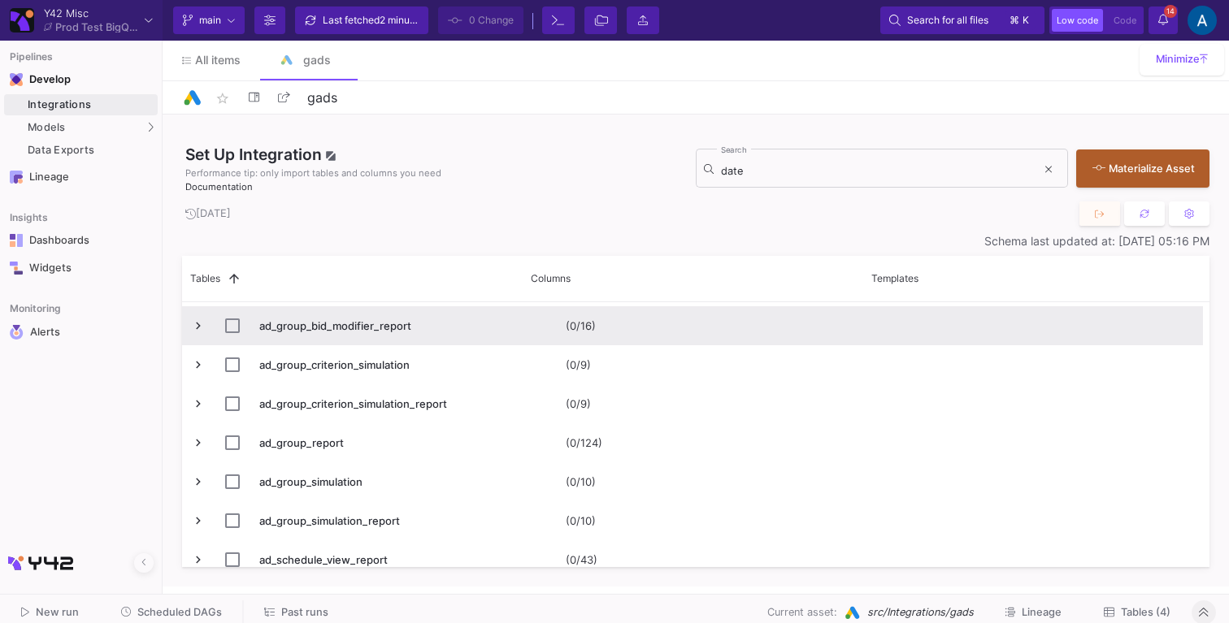
scroll to position [447, 0]
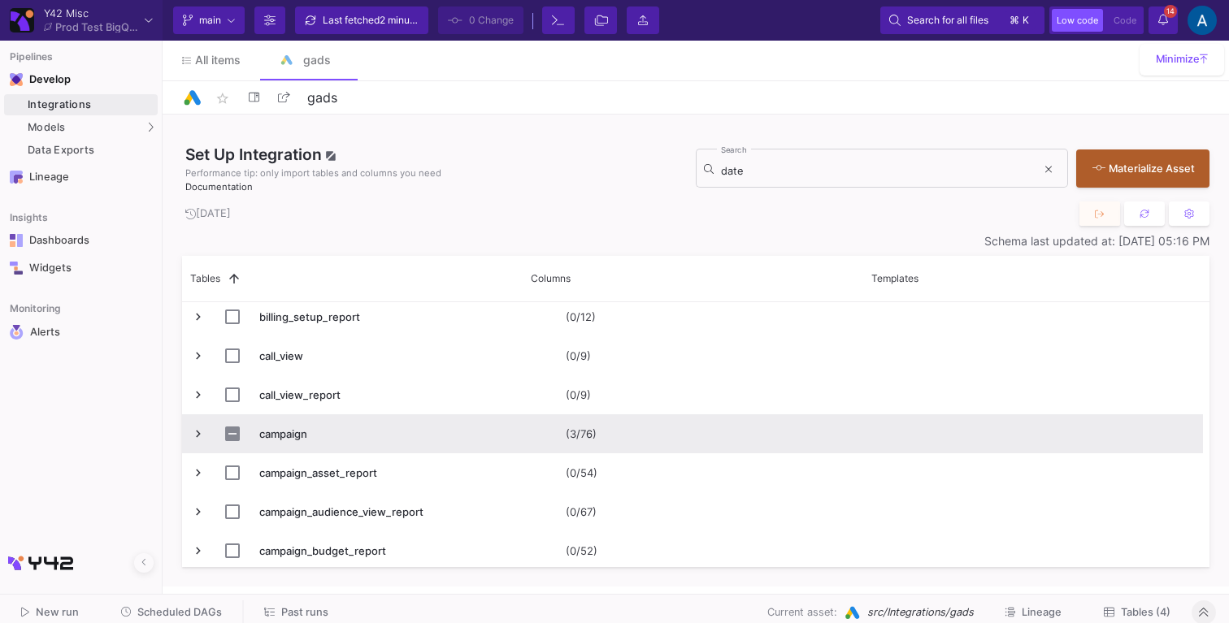
click at [205, 432] on span "Press SPACE to select this row." at bounding box center [198, 434] width 15 height 15
